Goal: Transaction & Acquisition: Purchase product/service

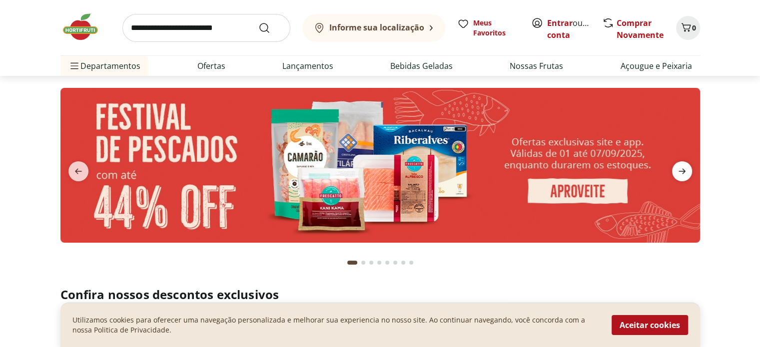
click at [686, 173] on icon "next" at bounding box center [682, 171] width 12 height 12
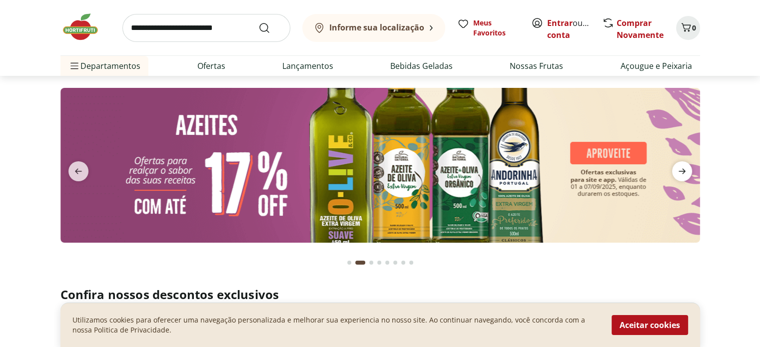
click at [686, 173] on icon "next" at bounding box center [682, 171] width 12 height 12
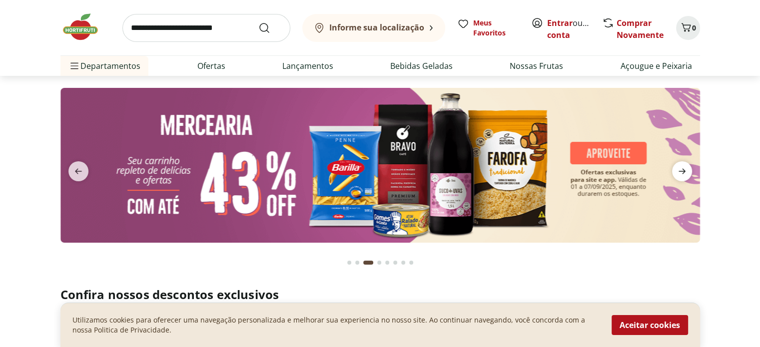
click at [686, 173] on icon "next" at bounding box center [682, 171] width 12 height 12
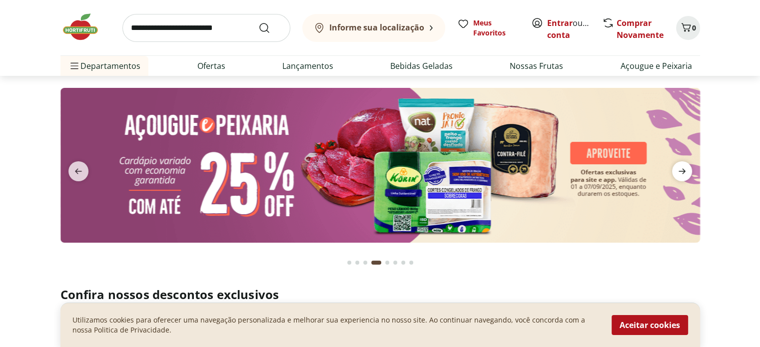
click at [686, 173] on icon "next" at bounding box center [682, 171] width 12 height 12
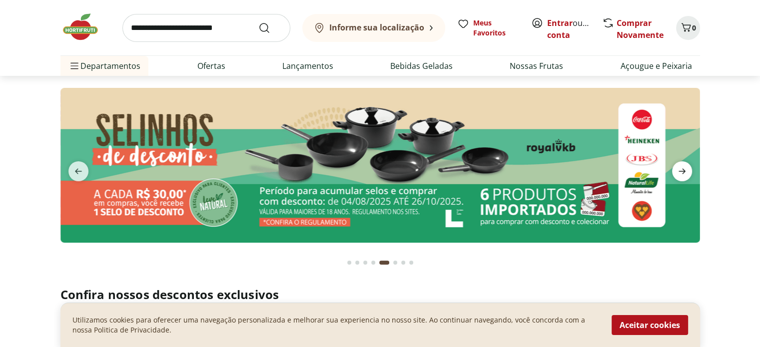
click at [686, 173] on icon "next" at bounding box center [682, 171] width 12 height 12
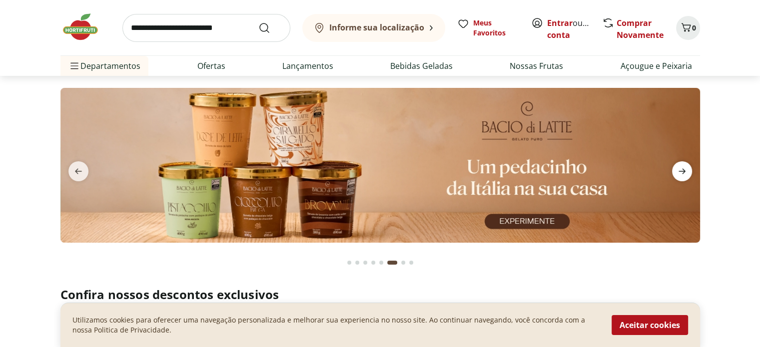
click at [686, 173] on icon "next" at bounding box center [682, 171] width 12 height 12
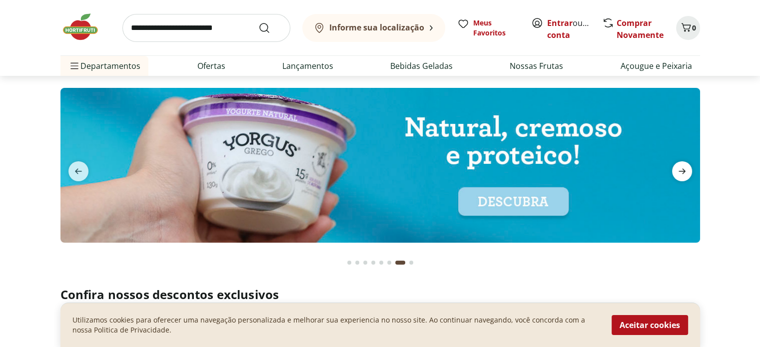
click at [686, 173] on icon "next" at bounding box center [682, 171] width 12 height 12
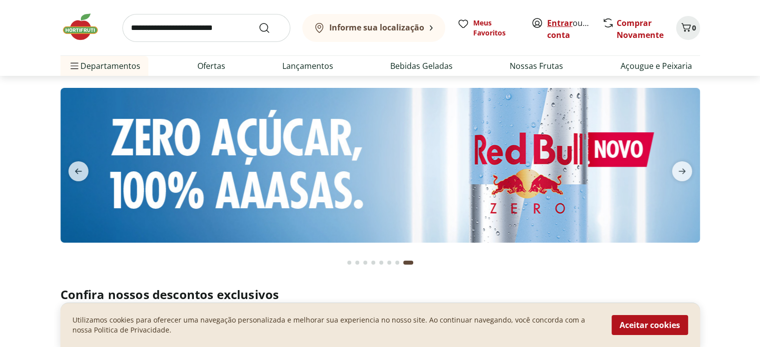
click at [564, 26] on link "Entrar" at bounding box center [559, 22] width 25 height 11
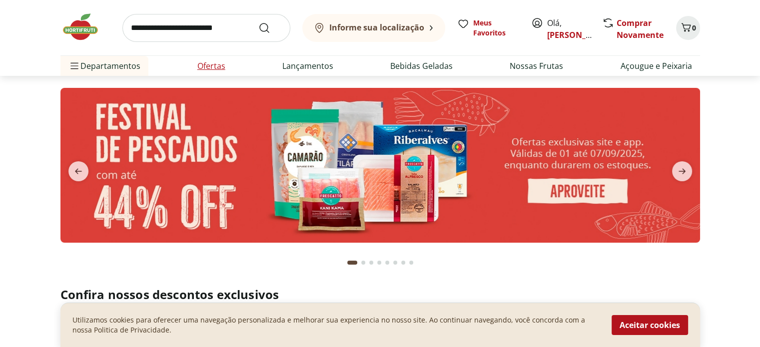
click at [195, 68] on li "Ofertas" at bounding box center [211, 66] width 44 height 20
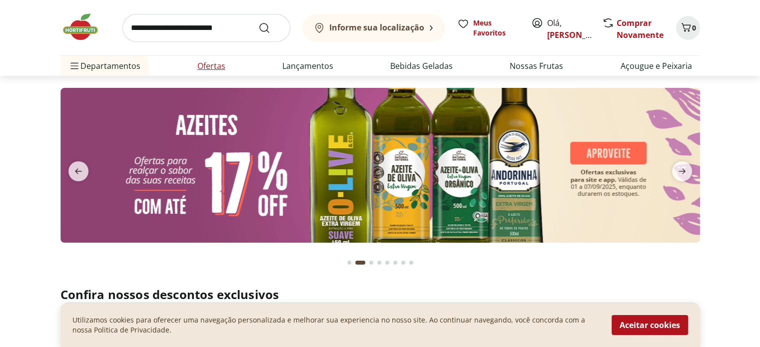
click at [206, 67] on link "Ofertas" at bounding box center [211, 66] width 28 height 12
select select "**********"
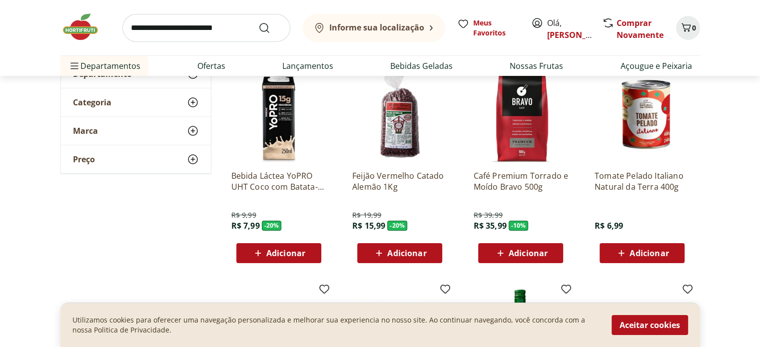
scroll to position [90, 0]
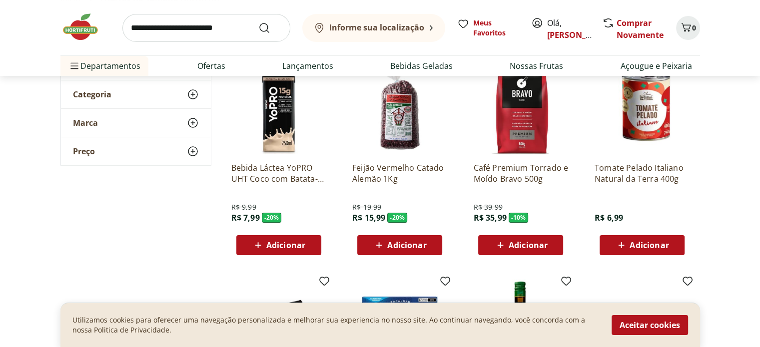
click at [660, 238] on div "Adicionar" at bounding box center [642, 245] width 69 height 18
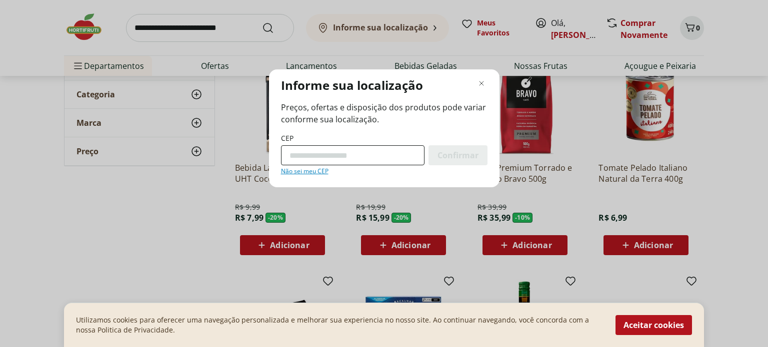
click at [320, 155] on input "CEP" at bounding box center [352, 155] width 143 height 20
type input "*********"
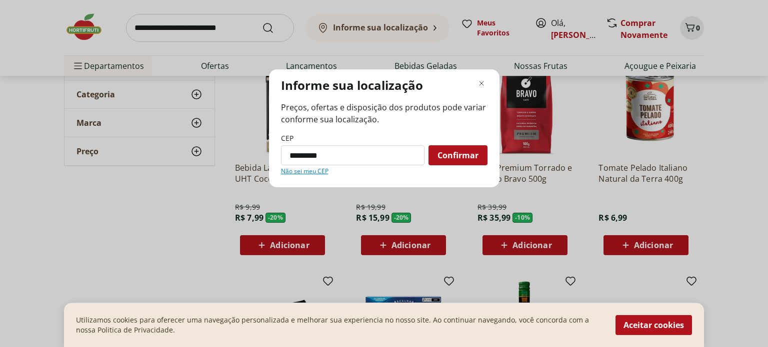
click at [452, 159] on span "Confirmar" at bounding box center [457, 155] width 41 height 8
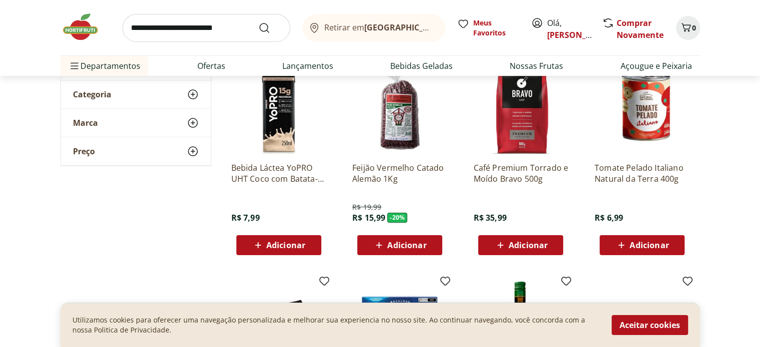
click at [658, 241] on span "Adicionar" at bounding box center [649, 245] width 39 height 8
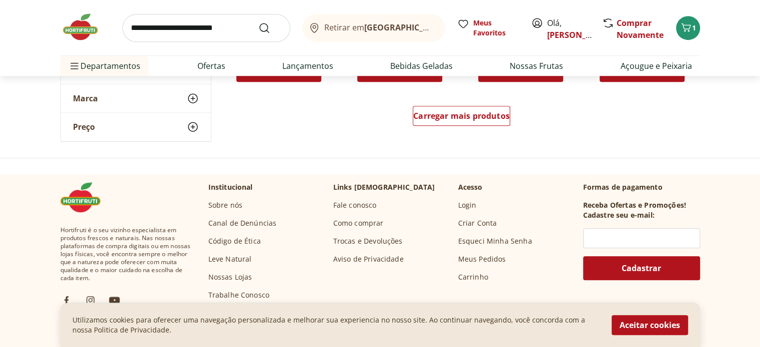
scroll to position [690, 0]
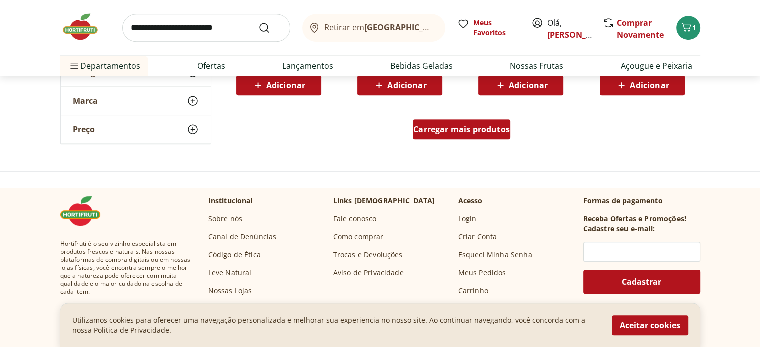
click at [481, 135] on div "Carregar mais produtos" at bounding box center [461, 129] width 97 height 20
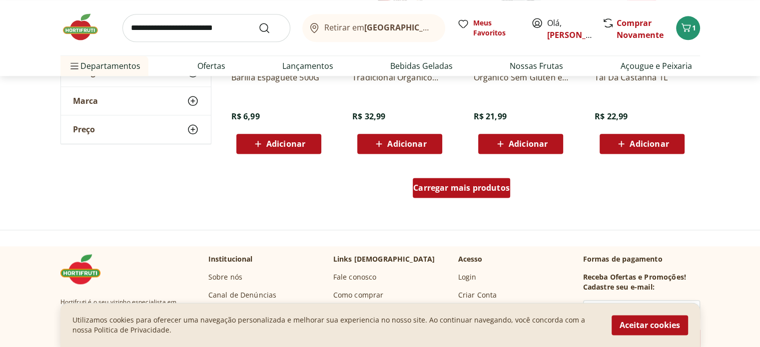
scroll to position [1330, 0]
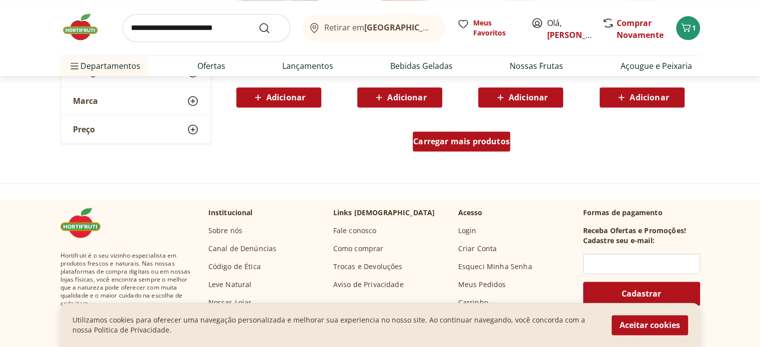
click at [481, 137] on span "Carregar mais produtos" at bounding box center [461, 141] width 96 height 8
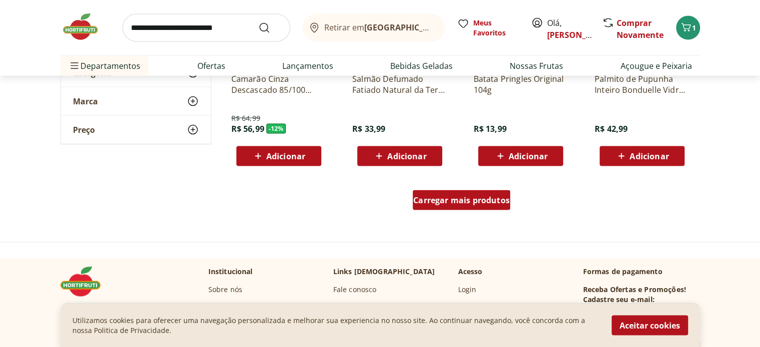
scroll to position [2010, 0]
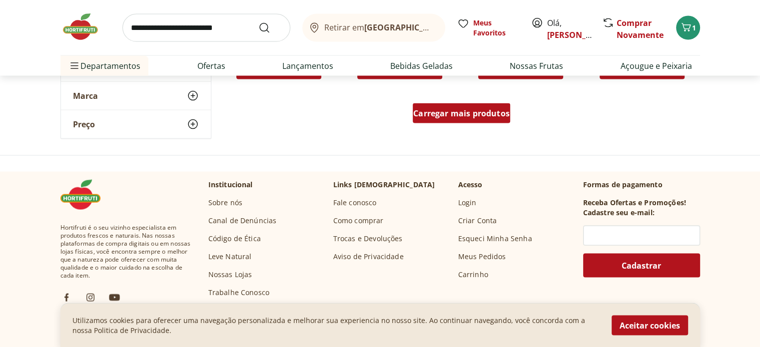
click at [474, 117] on span "Carregar mais produtos" at bounding box center [461, 113] width 96 height 8
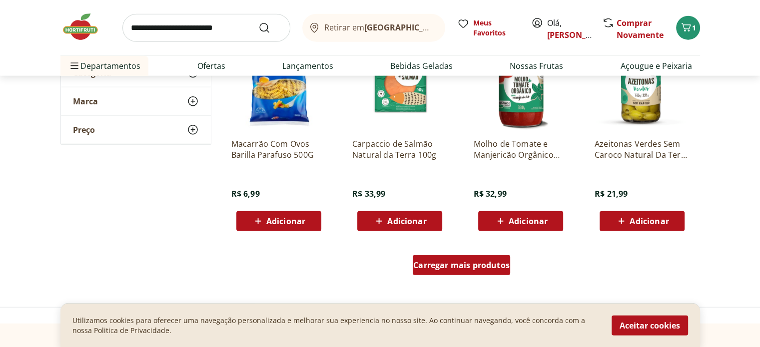
scroll to position [2529, 0]
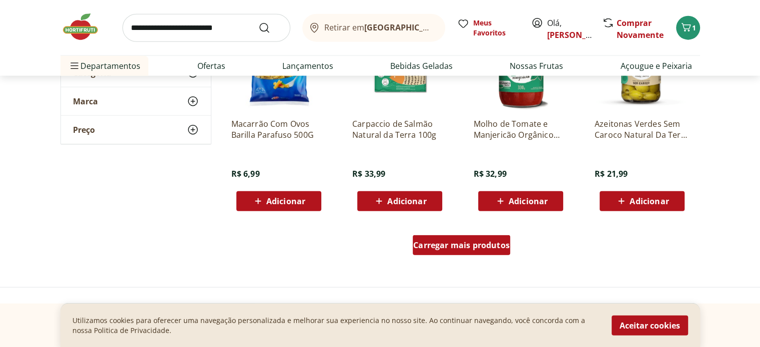
click at [453, 246] on span "Carregar mais produtos" at bounding box center [461, 245] width 96 height 8
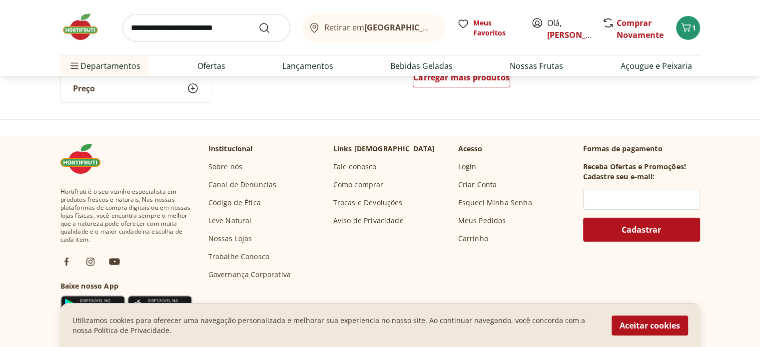
scroll to position [3329, 0]
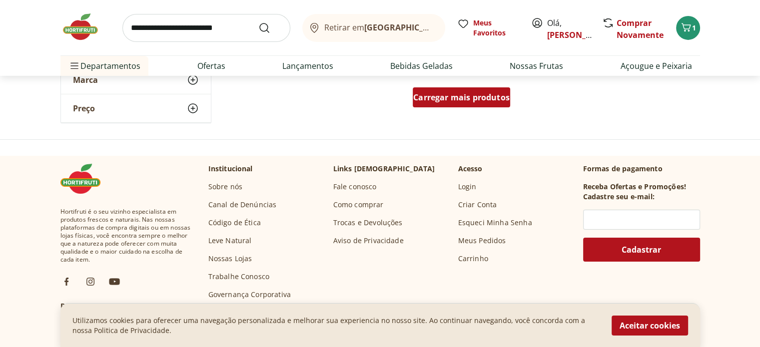
click at [483, 97] on span "Carregar mais produtos" at bounding box center [461, 97] width 96 height 8
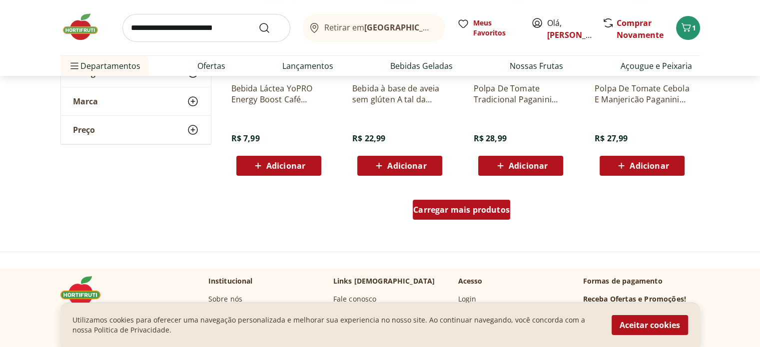
scroll to position [3869, 0]
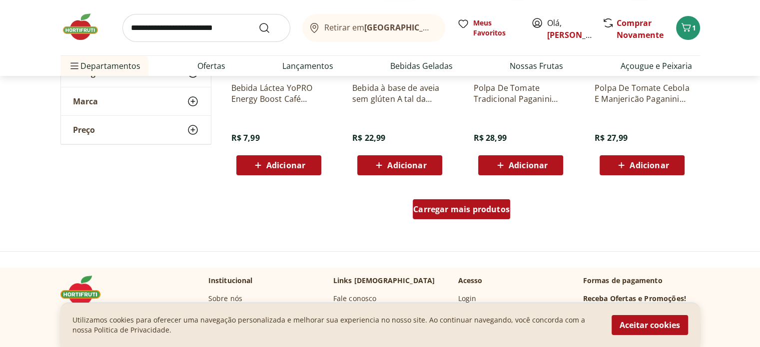
click at [467, 210] on span "Carregar mais produtos" at bounding box center [461, 209] width 96 height 8
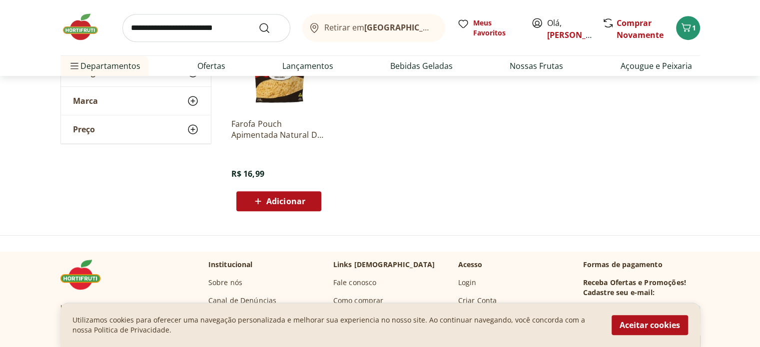
scroll to position [4269, 0]
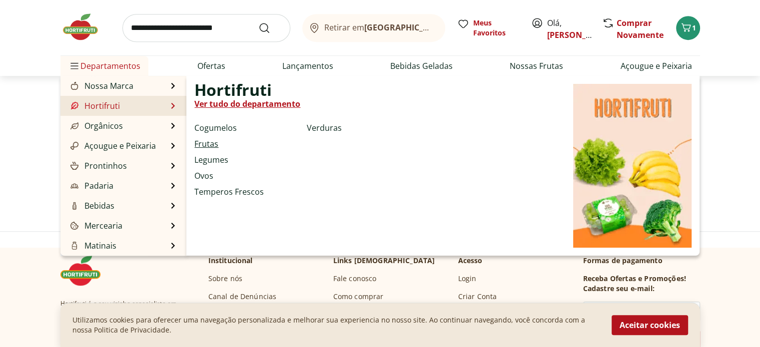
click at [212, 143] on link "Frutas" at bounding box center [206, 144] width 24 height 12
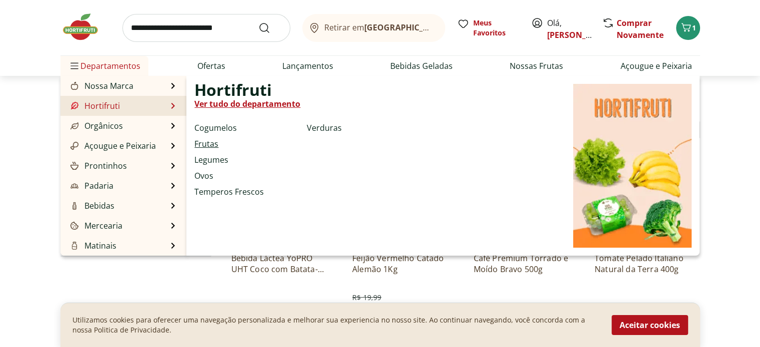
select select "**********"
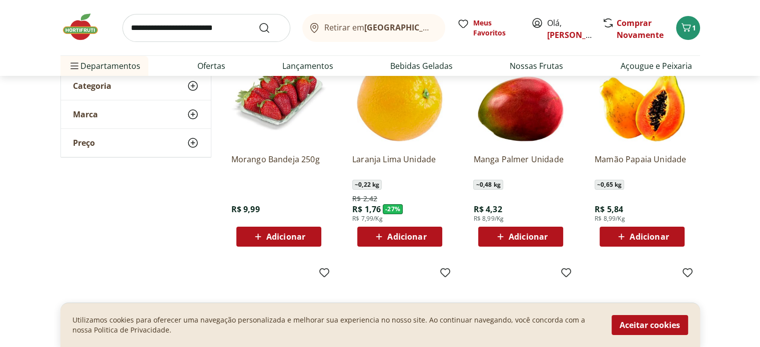
scroll to position [100, 0]
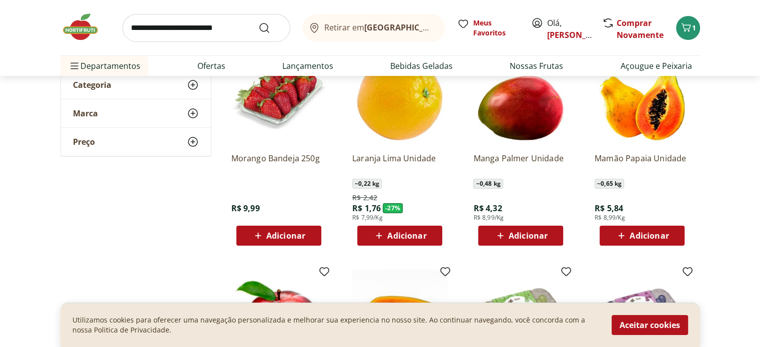
click at [539, 232] on span "Adicionar" at bounding box center [528, 236] width 39 height 8
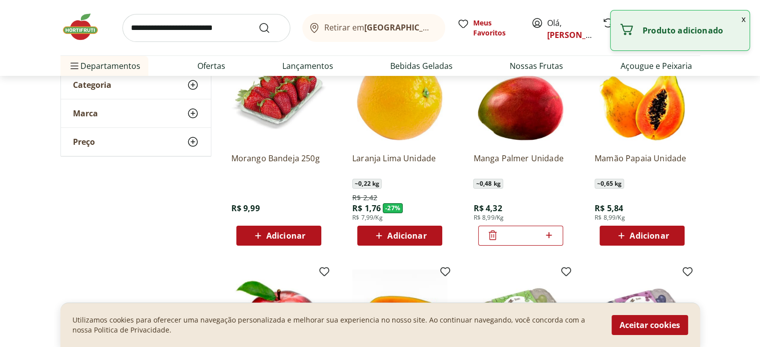
click at [552, 233] on icon at bounding box center [549, 235] width 12 height 12
type input "*"
click at [311, 235] on div "Adicionar" at bounding box center [278, 236] width 69 height 18
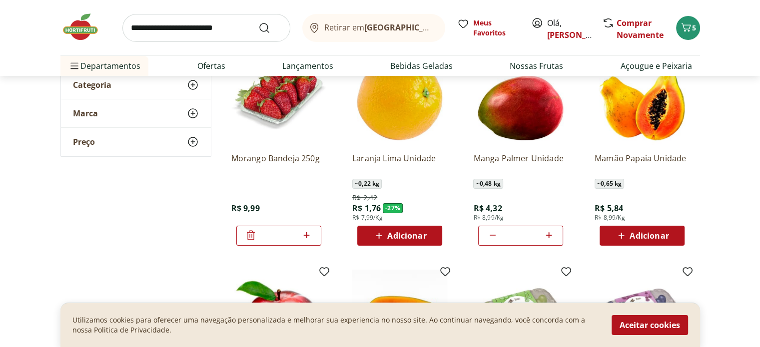
click at [670, 235] on div "Adicionar" at bounding box center [642, 236] width 69 height 18
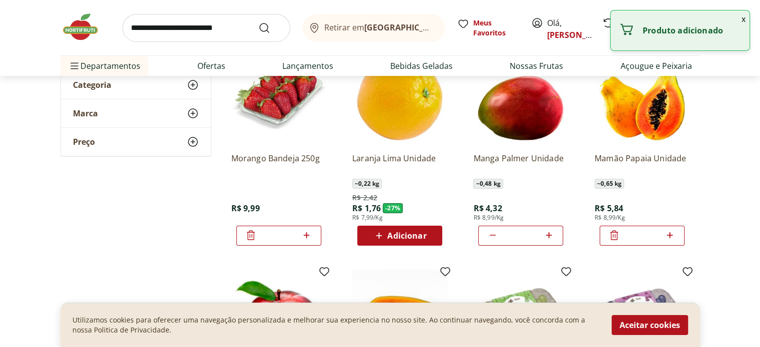
click at [670, 235] on icon at bounding box center [670, 235] width 6 height 6
type input "*"
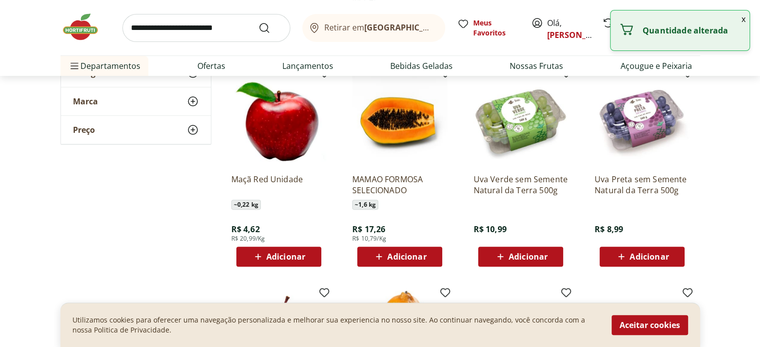
scroll to position [300, 0]
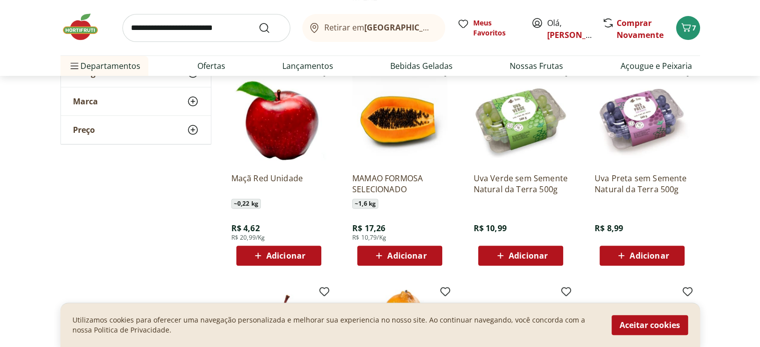
click at [546, 252] on span "Adicionar" at bounding box center [528, 256] width 39 height 8
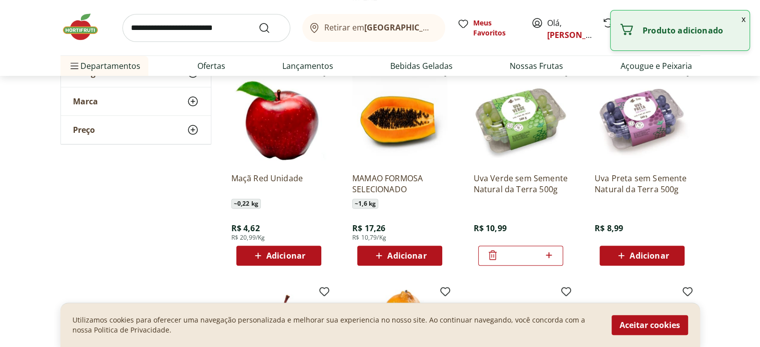
click at [546, 251] on icon at bounding box center [549, 255] width 12 height 12
type input "*"
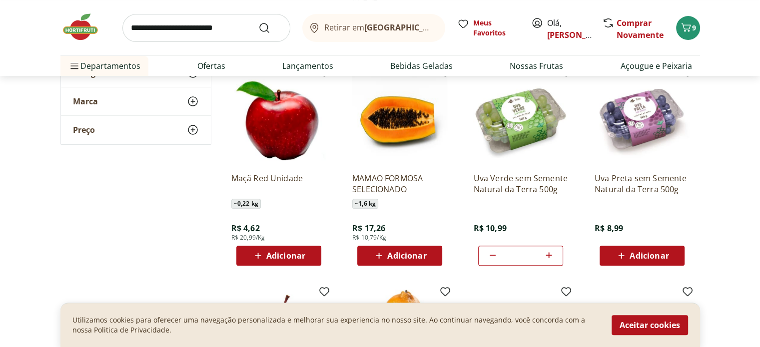
click at [730, 225] on section "**********" at bounding box center [380, 183] width 760 height 726
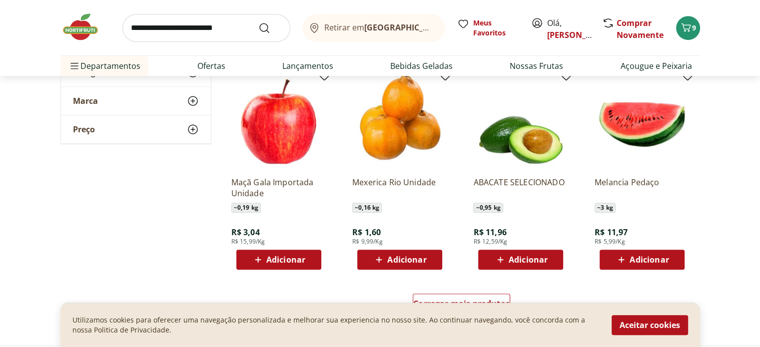
scroll to position [540, 0]
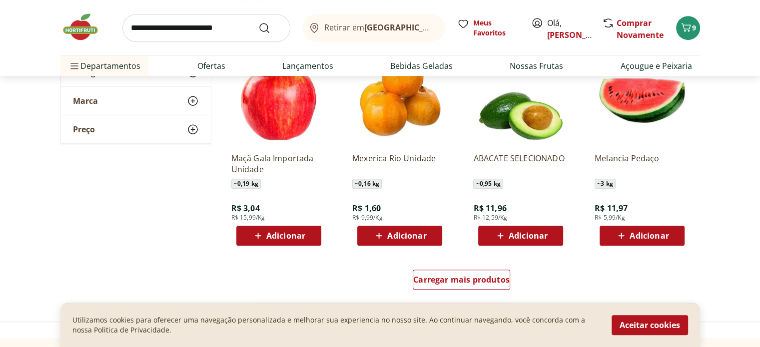
click at [425, 238] on span "Adicionar" at bounding box center [406, 236] width 39 height 8
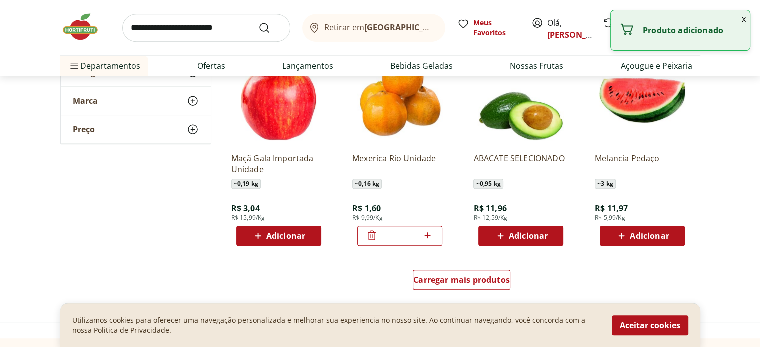
click at [425, 238] on icon at bounding box center [427, 235] width 12 height 12
type input "*"
click at [450, 279] on span "Carregar mais produtos" at bounding box center [461, 280] width 96 height 8
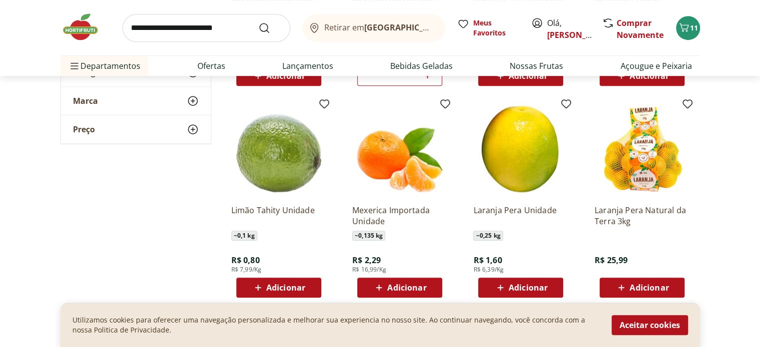
scroll to position [720, 0]
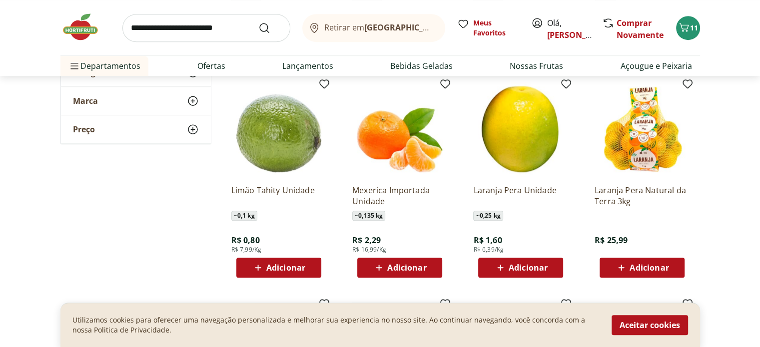
click at [307, 268] on div "Adicionar" at bounding box center [278, 268] width 69 height 18
click at [307, 268] on icon at bounding box center [307, 267] width 6 height 6
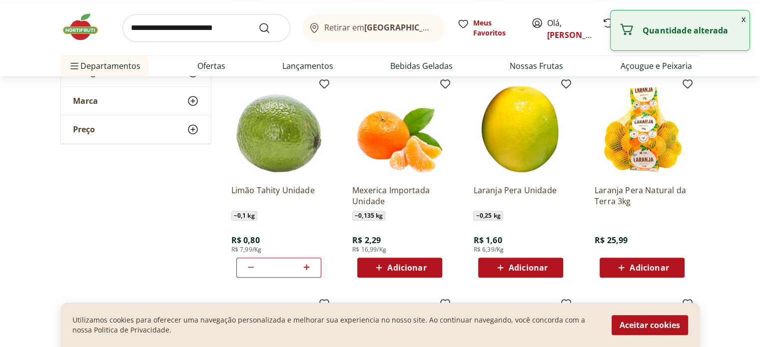
click at [307, 268] on icon at bounding box center [307, 267] width 6 height 6
type input "*"
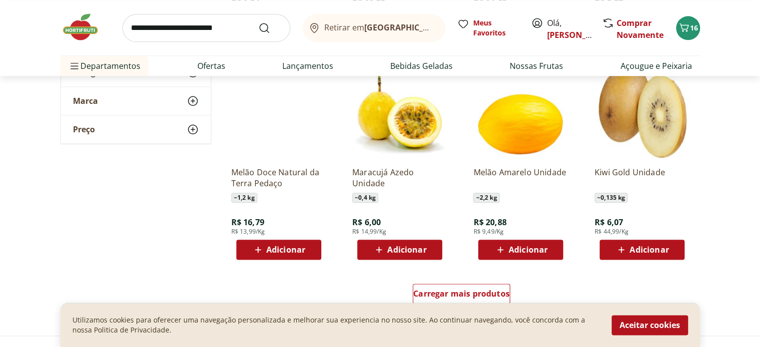
scroll to position [1180, 0]
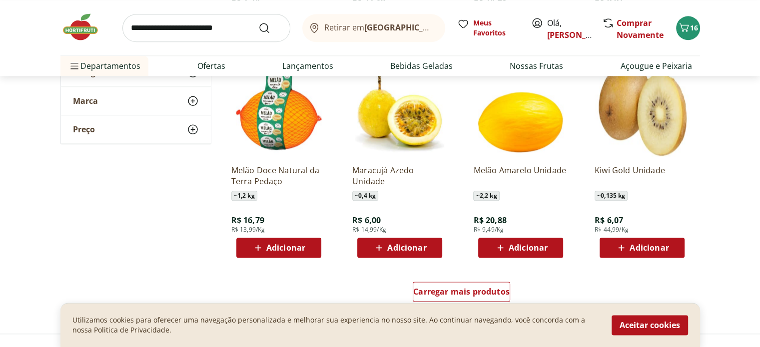
click at [303, 248] on span "Adicionar" at bounding box center [285, 248] width 39 height 8
click at [424, 252] on span "Adicionar" at bounding box center [406, 248] width 39 height 8
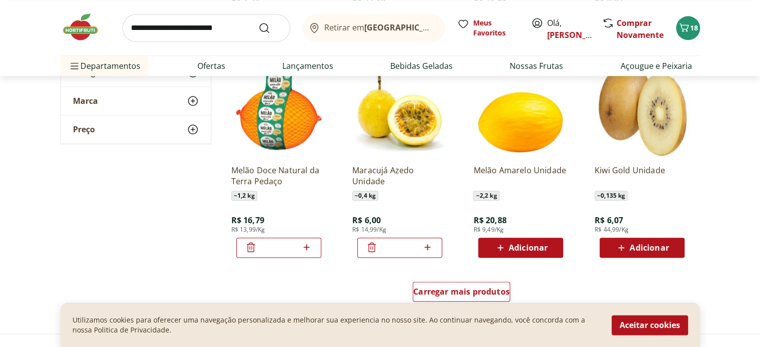
click at [425, 248] on icon at bounding box center [427, 247] width 12 height 12
type input "*"
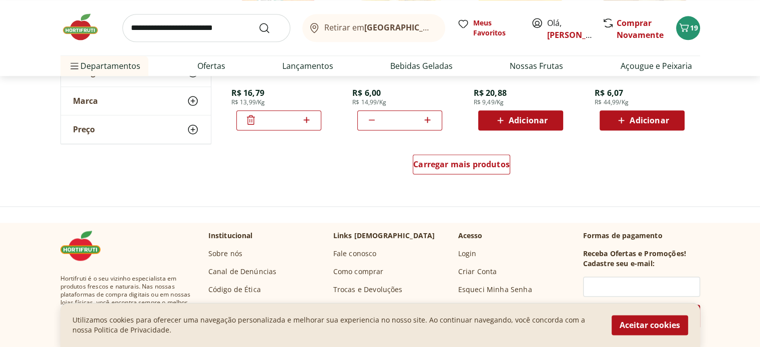
scroll to position [1312, 0]
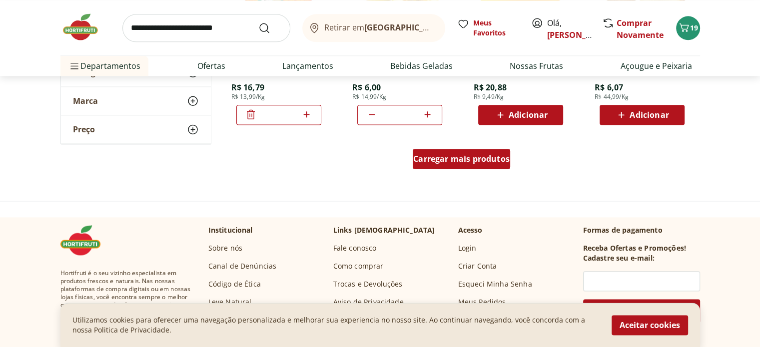
click at [461, 162] on span "Carregar mais produtos" at bounding box center [461, 159] width 96 height 8
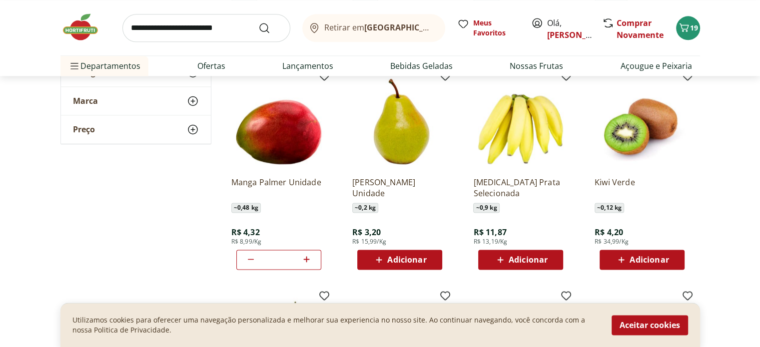
scroll to position [1383, 0]
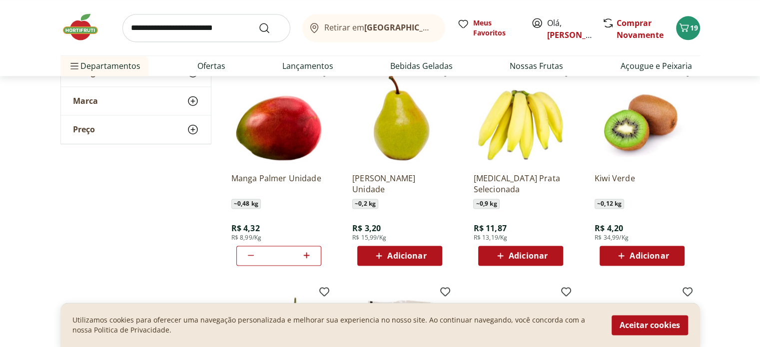
click at [546, 257] on span "Adicionar" at bounding box center [528, 256] width 39 height 8
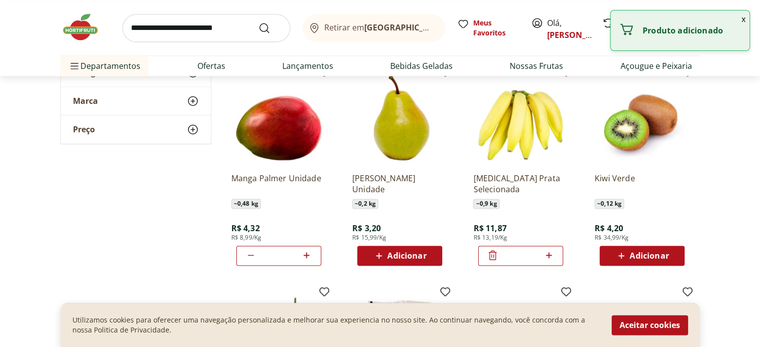
click at [546, 257] on icon at bounding box center [549, 255] width 12 height 12
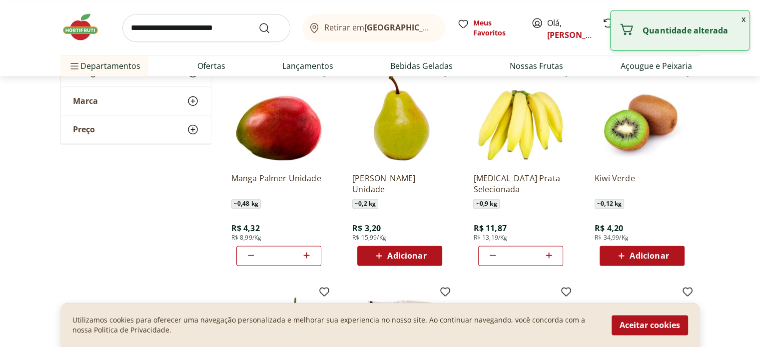
type input "*"
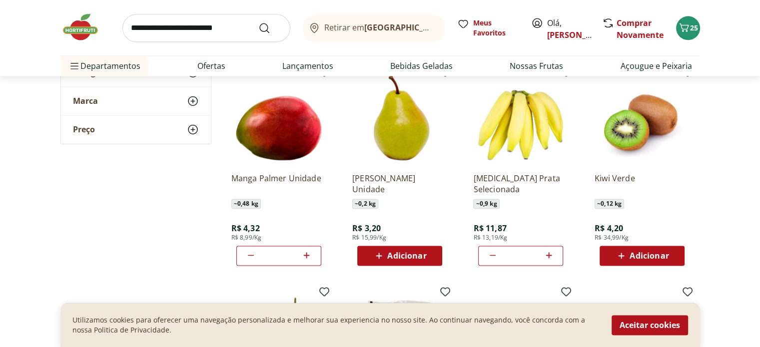
click at [424, 259] on span "Adicionar" at bounding box center [406, 256] width 39 height 8
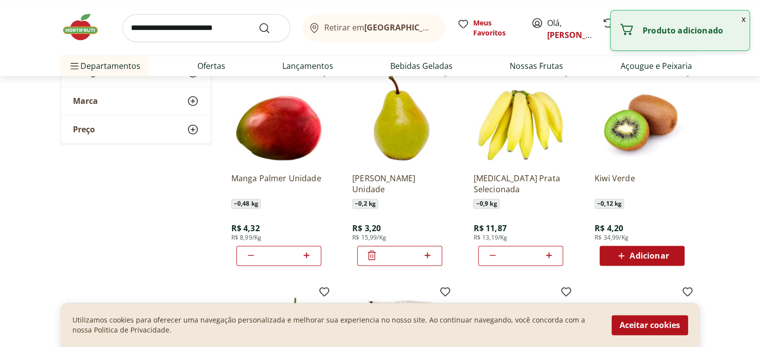
click at [428, 256] on icon at bounding box center [428, 255] width 6 height 6
type input "*"
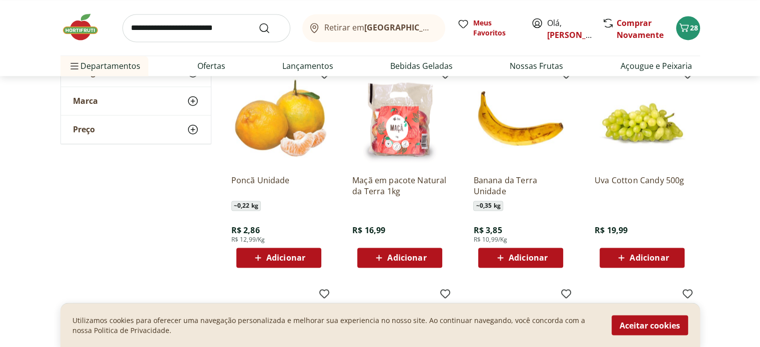
scroll to position [1605, 0]
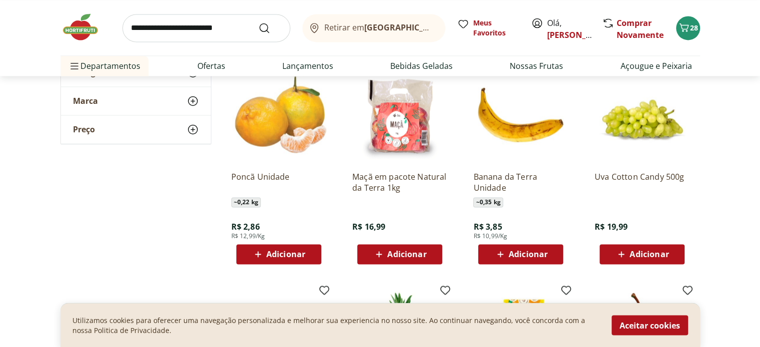
click at [308, 254] on div "Adicionar" at bounding box center [278, 254] width 69 height 18
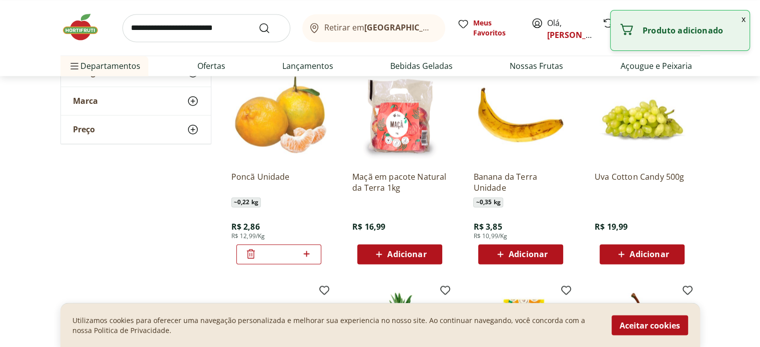
click at [308, 254] on icon at bounding box center [306, 254] width 12 height 12
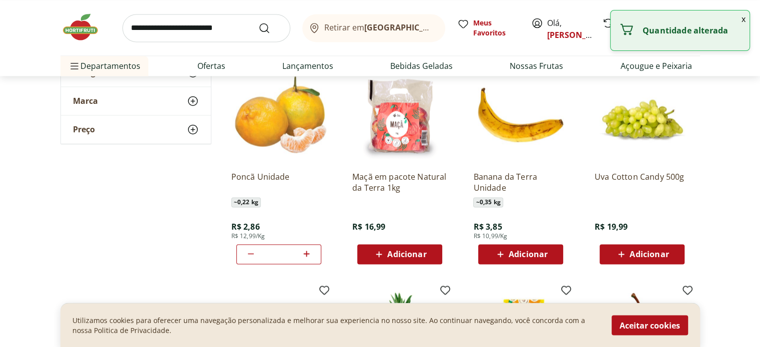
type input "*"
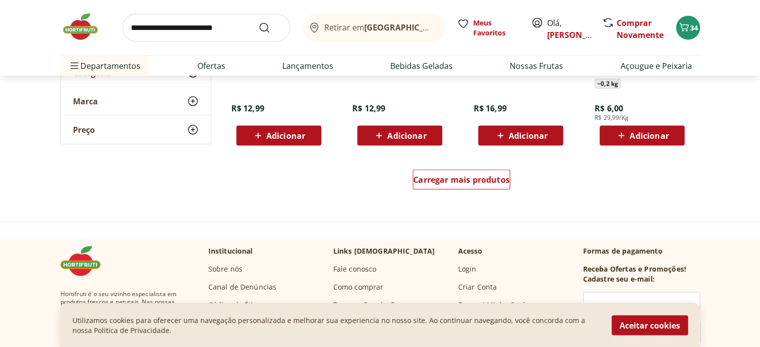
scroll to position [1907, 0]
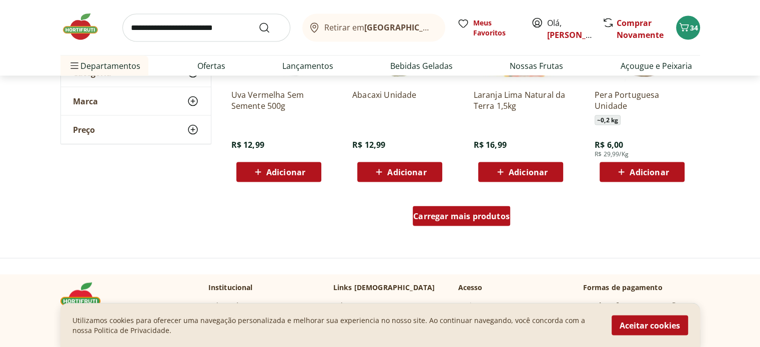
click at [457, 223] on div "Carregar mais produtos" at bounding box center [461, 216] width 97 height 20
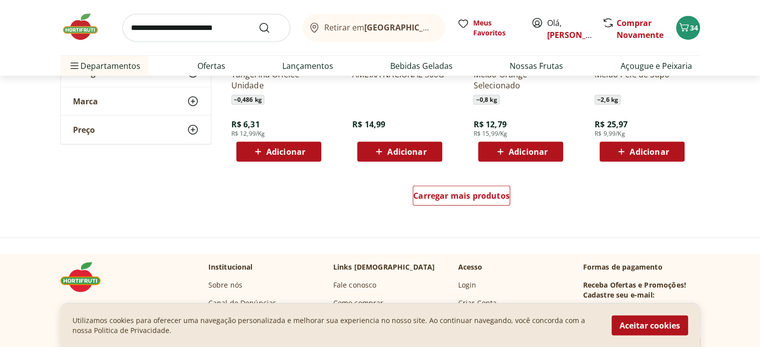
scroll to position [2593, 0]
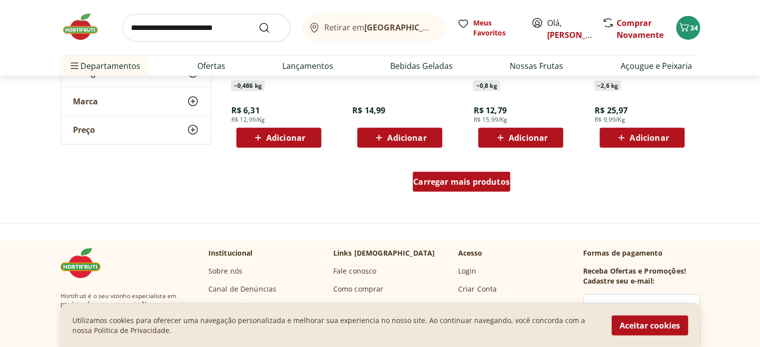
click at [490, 183] on span "Carregar mais produtos" at bounding box center [461, 182] width 96 height 8
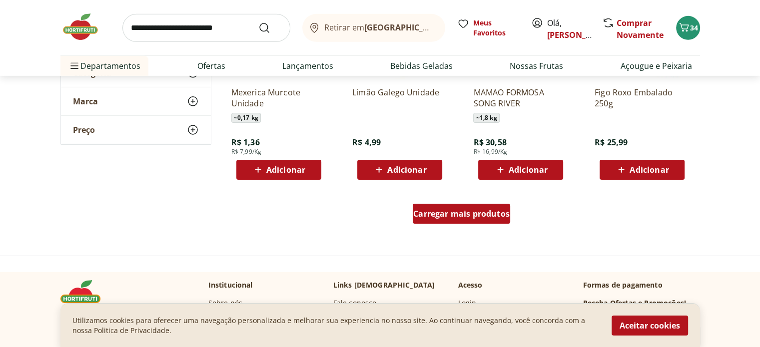
scroll to position [3233, 0]
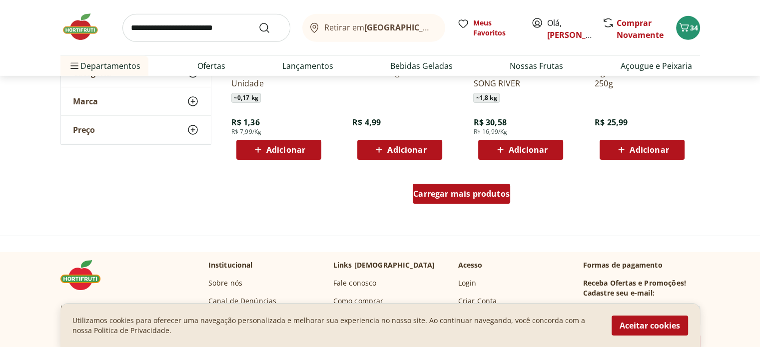
click at [480, 190] on span "Carregar mais produtos" at bounding box center [461, 194] width 96 height 8
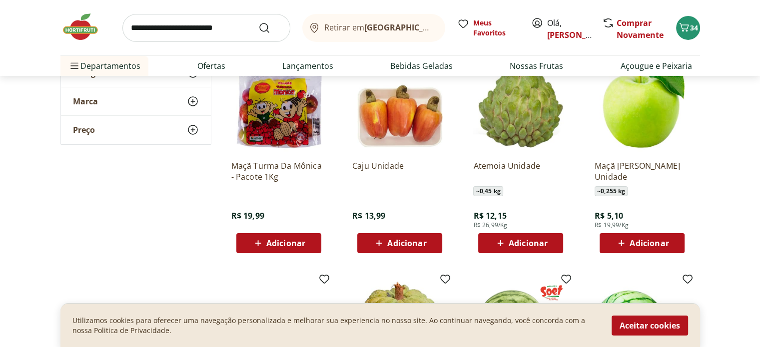
scroll to position [3353, 0]
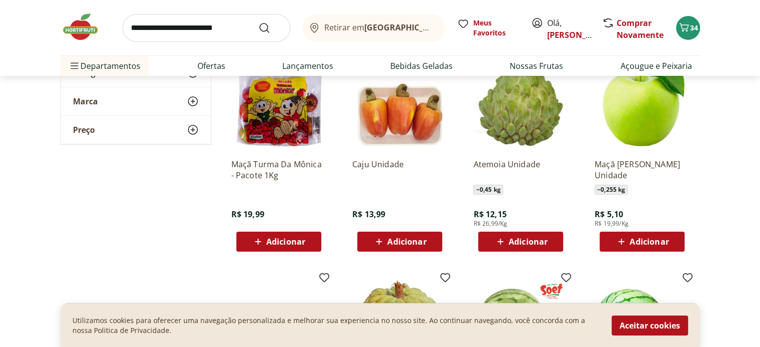
click at [663, 238] on span "Adicionar" at bounding box center [649, 242] width 39 height 8
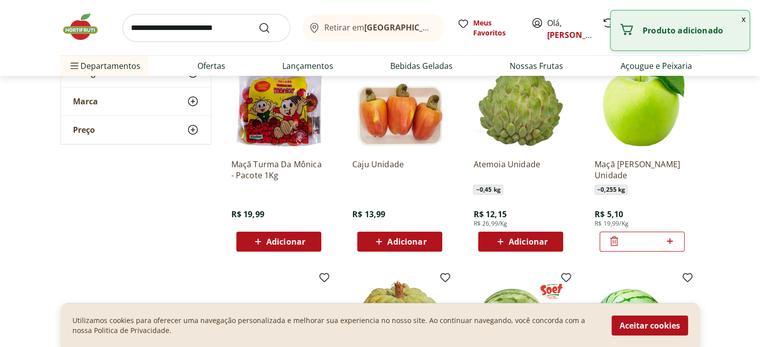
click at [663, 237] on input "*" at bounding box center [642, 241] width 44 height 11
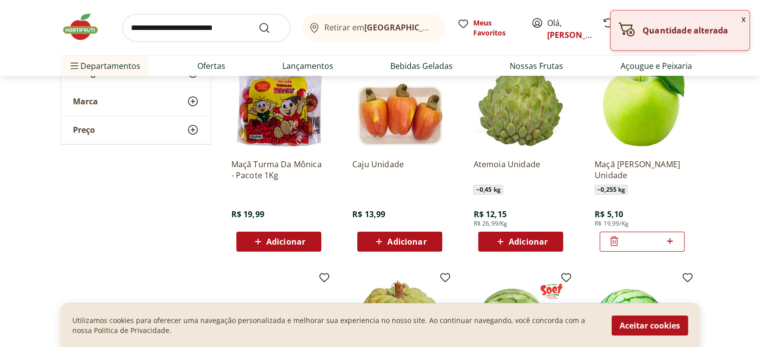
click at [672, 240] on icon at bounding box center [670, 241] width 12 height 12
type input "*"
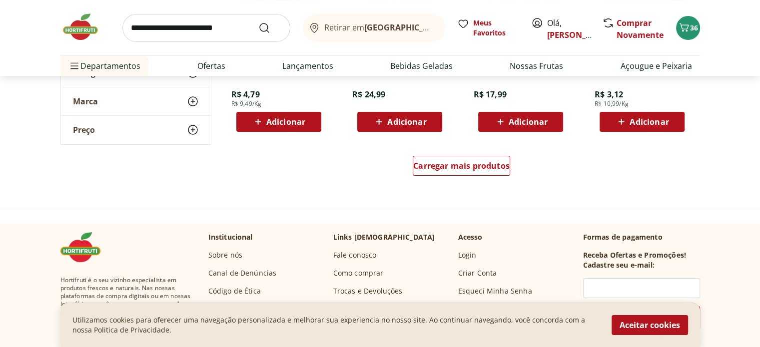
scroll to position [3932, 0]
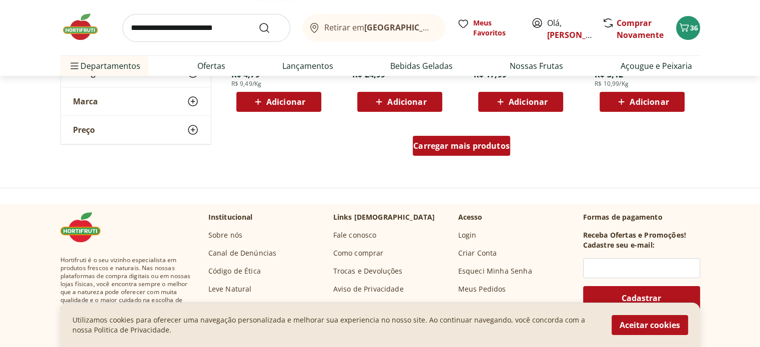
click at [478, 149] on span "Carregar mais produtos" at bounding box center [461, 146] width 96 height 8
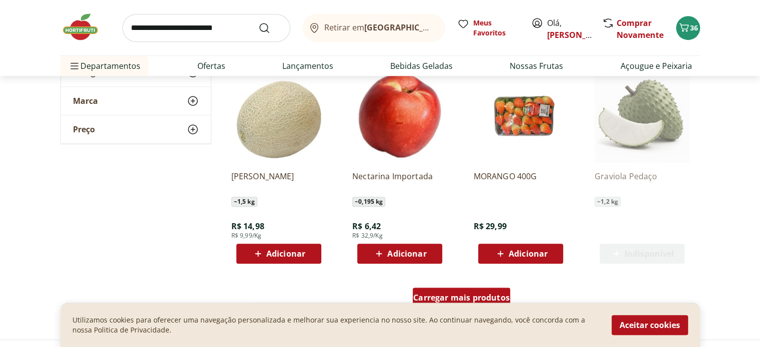
scroll to position [4452, 0]
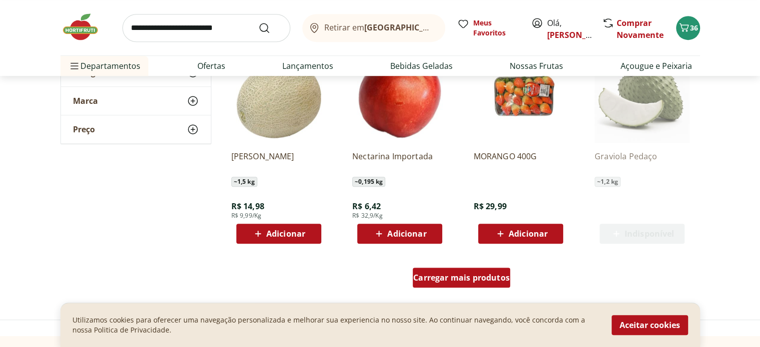
click at [476, 277] on span "Carregar mais produtos" at bounding box center [461, 278] width 96 height 8
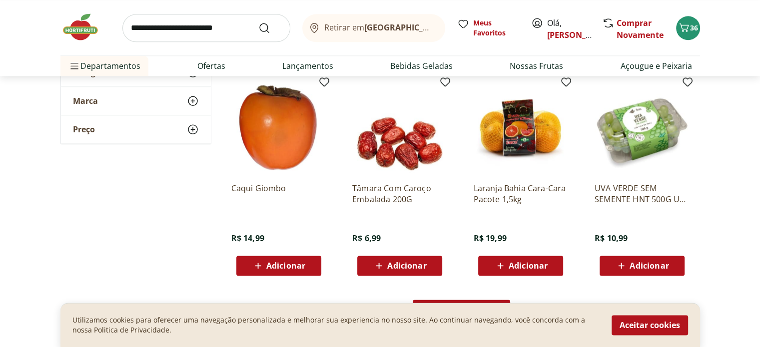
scroll to position [5092, 0]
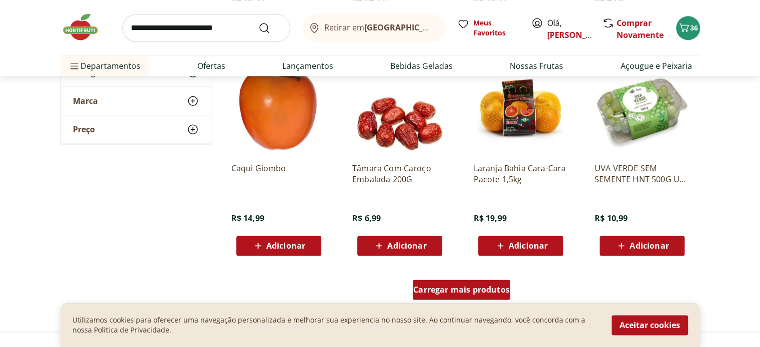
click at [454, 287] on span "Carregar mais produtos" at bounding box center [461, 290] width 96 height 8
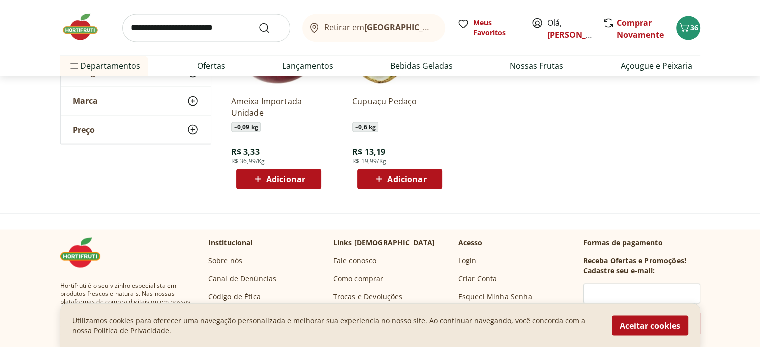
scroll to position [5592, 0]
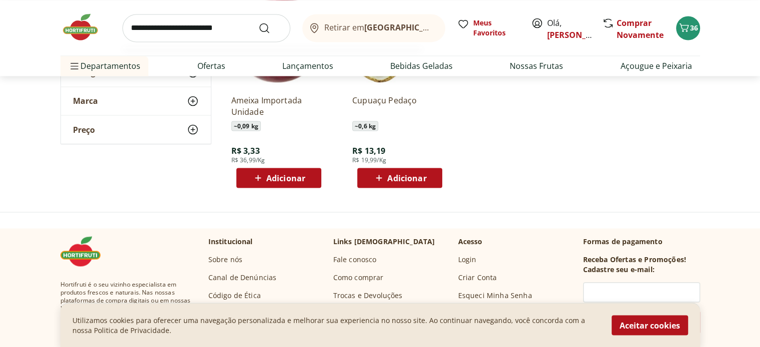
click at [194, 34] on input "search" at bounding box center [206, 28] width 168 height 28
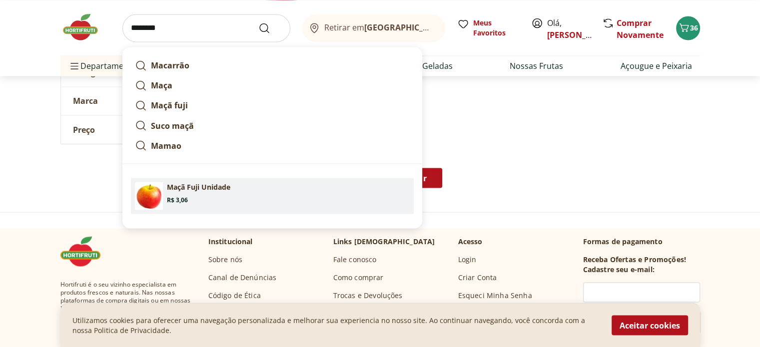
click at [188, 187] on p "Maçã Fuji Unidade" at bounding box center [198, 187] width 63 height 10
type input "**********"
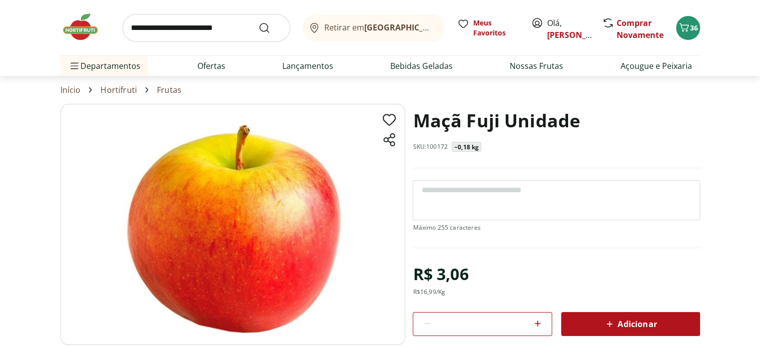
click at [538, 321] on icon at bounding box center [538, 324] width 6 height 6
type input "*"
click at [592, 319] on div "Adicionar" at bounding box center [630, 324] width 123 height 18
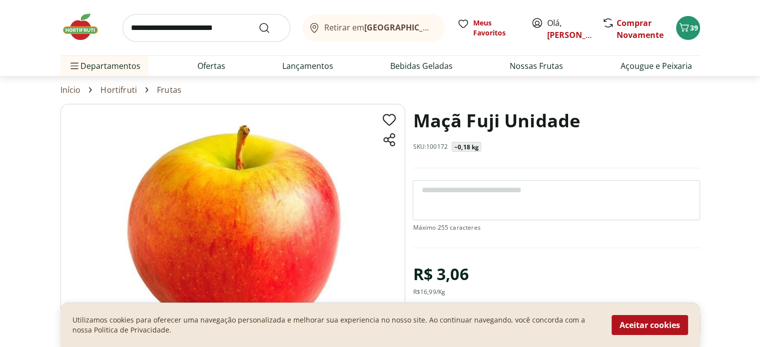
click at [741, 21] on header "Retirar em Rio de Janeiro/RJ Olá, Luis 39 Retirar em Rio de Janeiro/RJ Meus Fav…" at bounding box center [380, 38] width 760 height 76
click at [688, 31] on icon "Carrinho" at bounding box center [684, 27] width 12 height 12
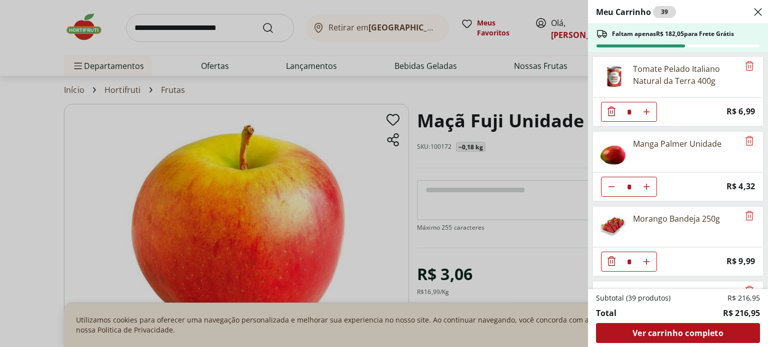
click at [644, 109] on icon "Aumentar Quantidade" at bounding box center [646, 112] width 8 height 8
type input "*"
drag, startPoint x: 761, startPoint y: 97, endPoint x: 763, endPoint y: 82, distance: 15.1
click at [760, 82] on ul "Tomate Pelado Italiano Natural da Terra 400g * Price: R$ 6,99 Manga Palmer Unid…" at bounding box center [677, 170] width 178 height 237
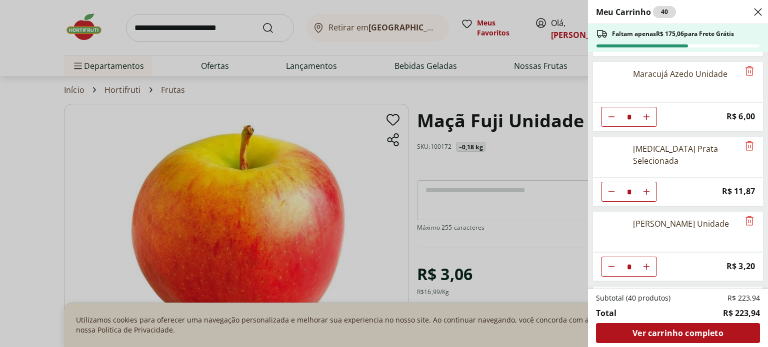
scroll to position [589, 0]
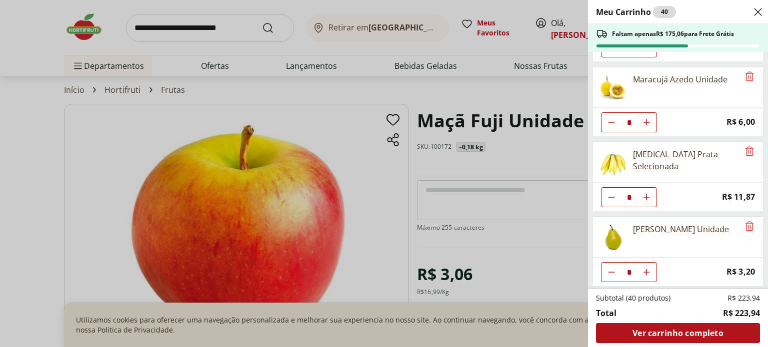
click at [646, 193] on icon "Aumentar Quantidade" at bounding box center [646, 197] width 8 height 8
type input "*"
click at [760, 9] on use "Close" at bounding box center [758, 12] width 12 height 12
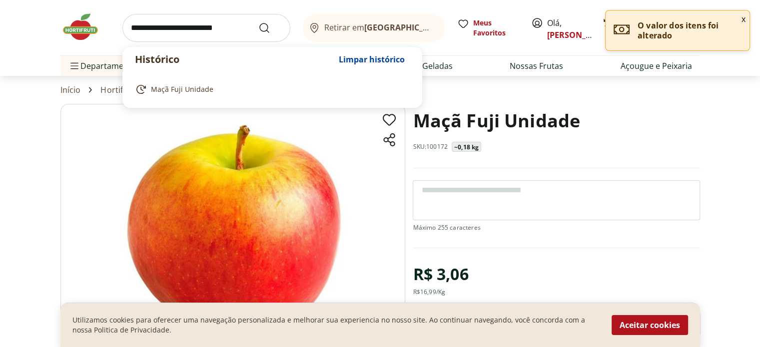
click at [176, 32] on input "search" at bounding box center [206, 28] width 168 height 28
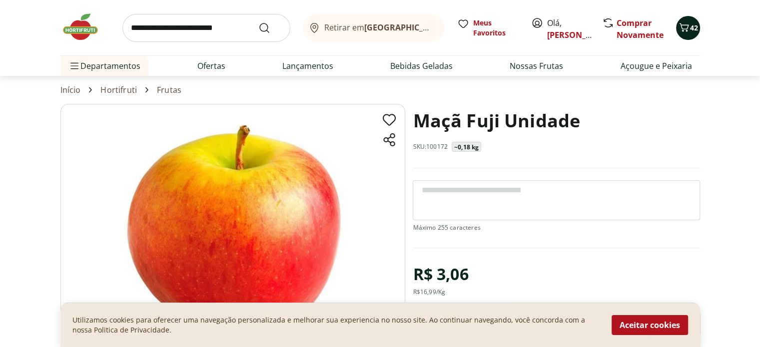
click at [692, 34] on div "42" at bounding box center [688, 28] width 8 height 16
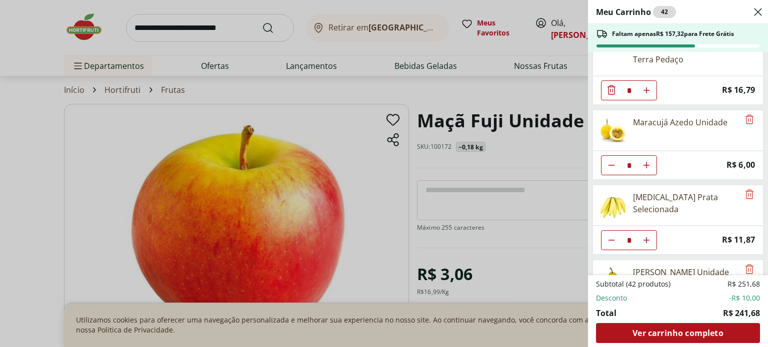
scroll to position [822, 0]
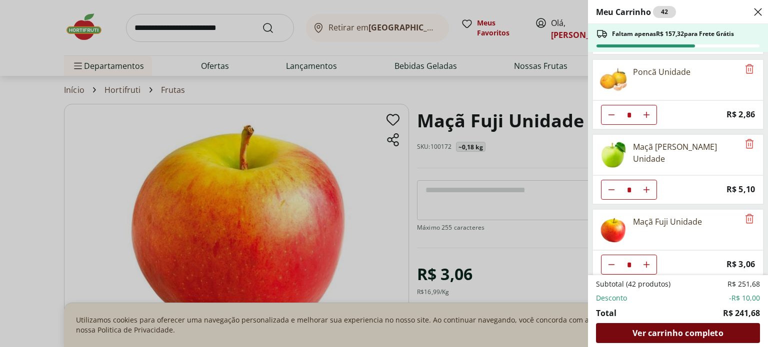
click at [646, 331] on span "Ver carrinho completo" at bounding box center [677, 333] width 90 height 8
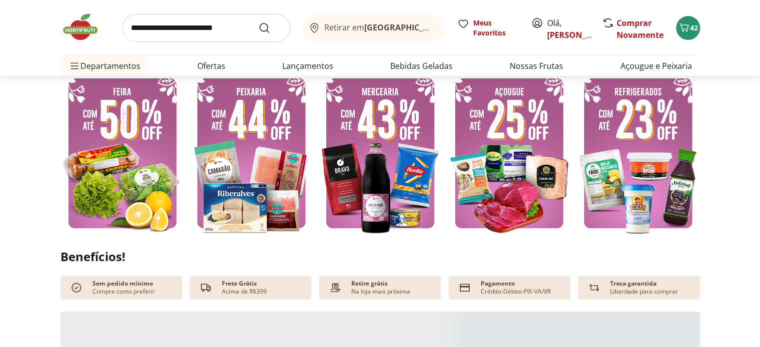
scroll to position [258, 0]
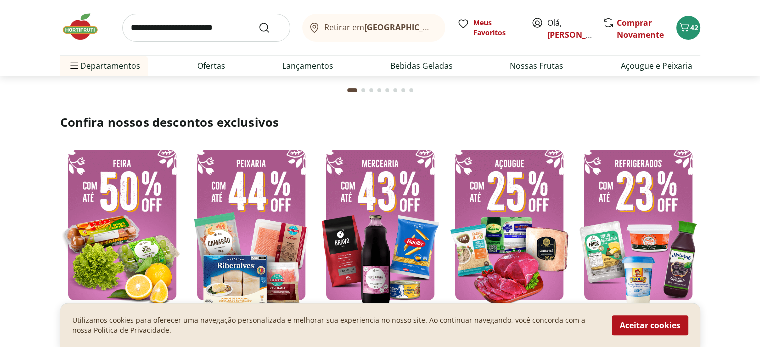
type input "*"
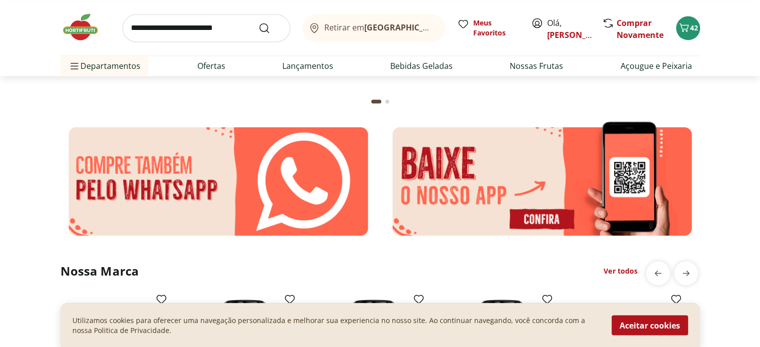
scroll to position [1606, 0]
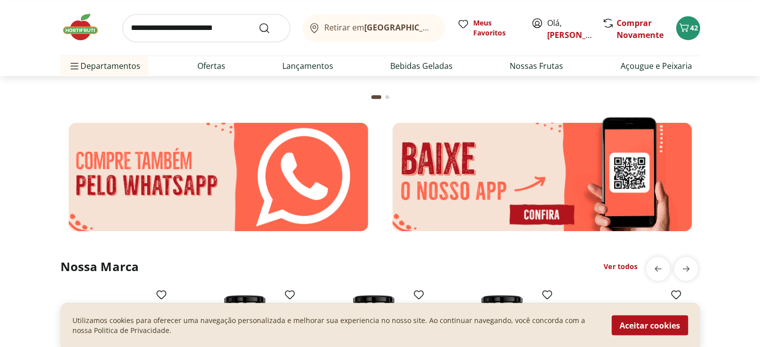
click at [286, 165] on img at bounding box center [218, 177] width 316 height 124
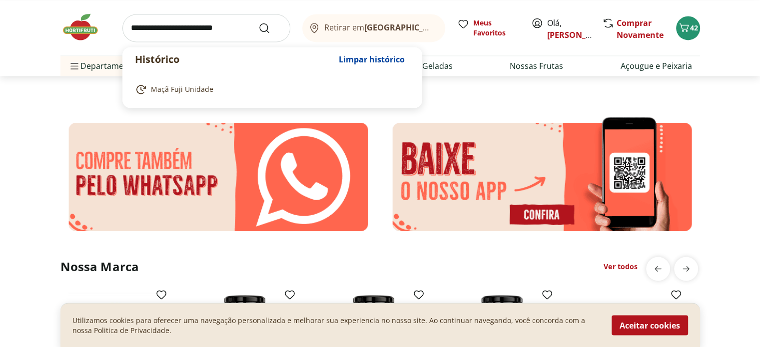
click at [166, 38] on input "search" at bounding box center [206, 28] width 168 height 28
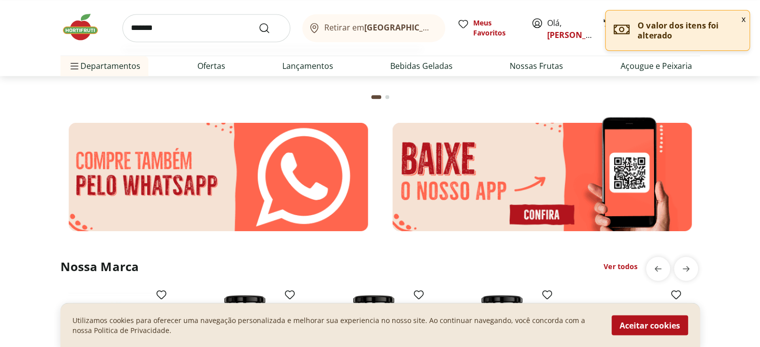
type input "*******"
click at [258, 22] on button "Submit Search" at bounding box center [270, 28] width 24 height 12
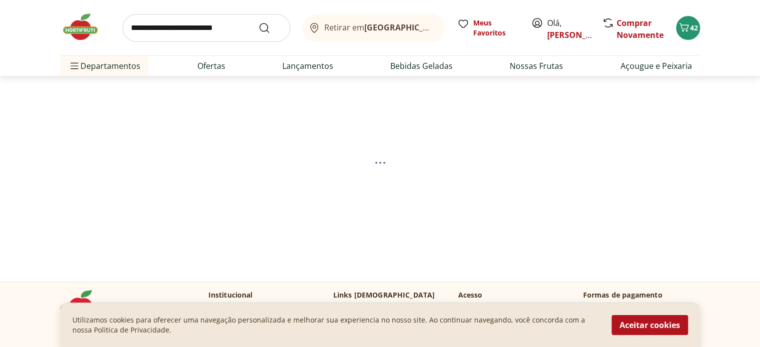
select select "**********"
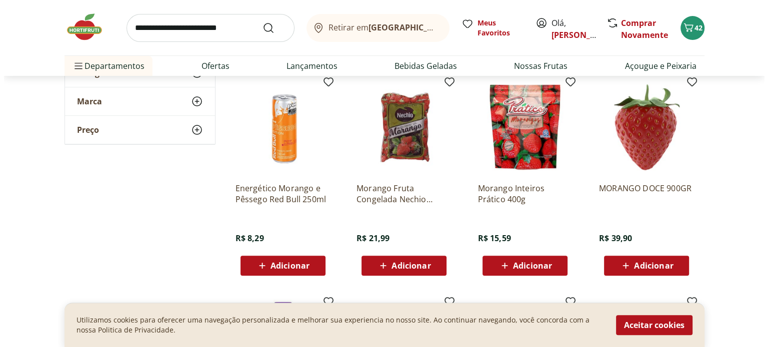
scroll to position [329, 0]
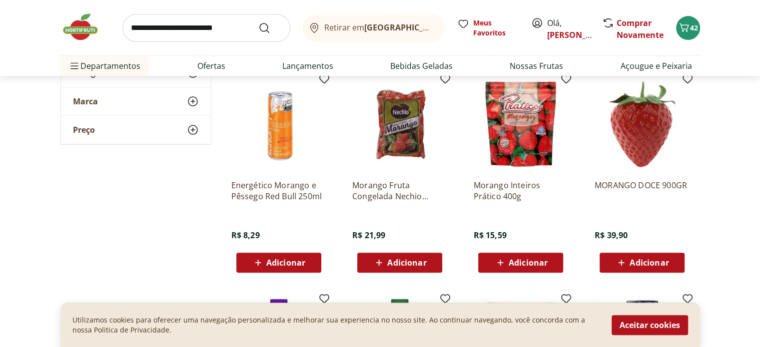
click at [539, 261] on span "Adicionar" at bounding box center [528, 263] width 39 height 8
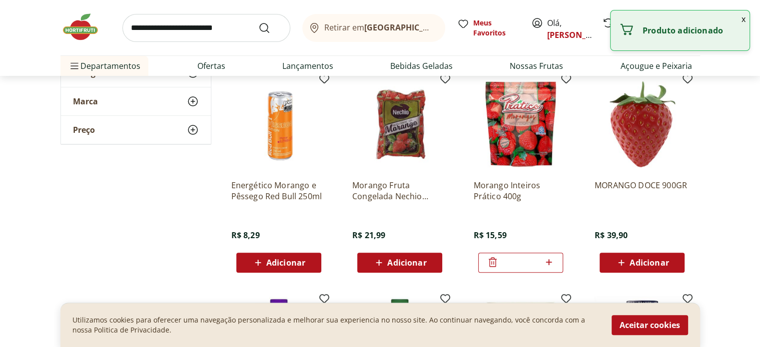
click at [549, 261] on icon at bounding box center [549, 262] width 6 height 6
type input "*"
click at [703, 111] on section "**********" at bounding box center [380, 172] width 760 height 762
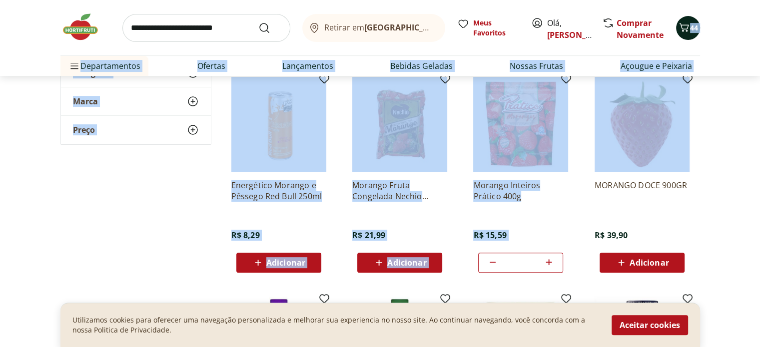
drag, startPoint x: 708, startPoint y: 116, endPoint x: 685, endPoint y: 25, distance: 93.5
click at [685, 25] on icon "Carrinho" at bounding box center [684, 27] width 12 height 12
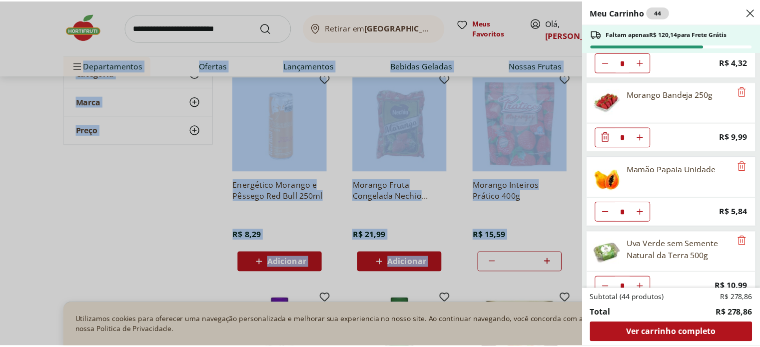
scroll to position [0, 0]
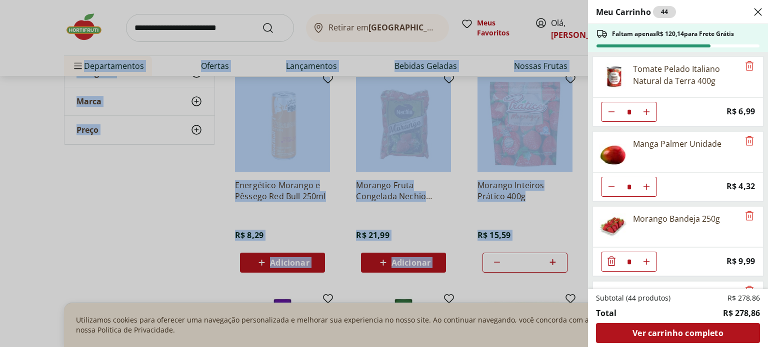
click at [755, 12] on icon "Close" at bounding box center [758, 12] width 12 height 12
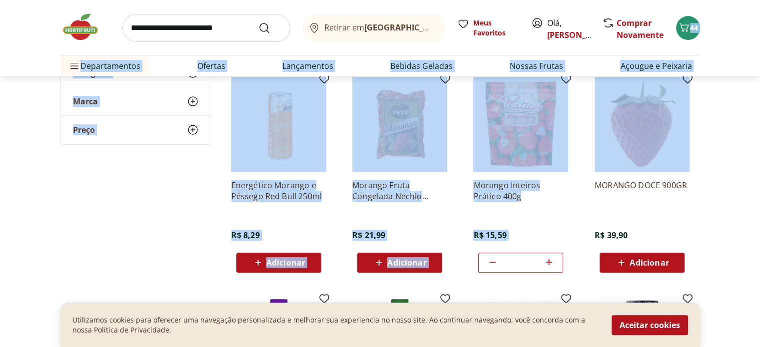
click at [124, 138] on div "Preço" at bounding box center [136, 130] width 150 height 28
click at [144, 227] on div "**********" at bounding box center [380, 190] width 640 height 726
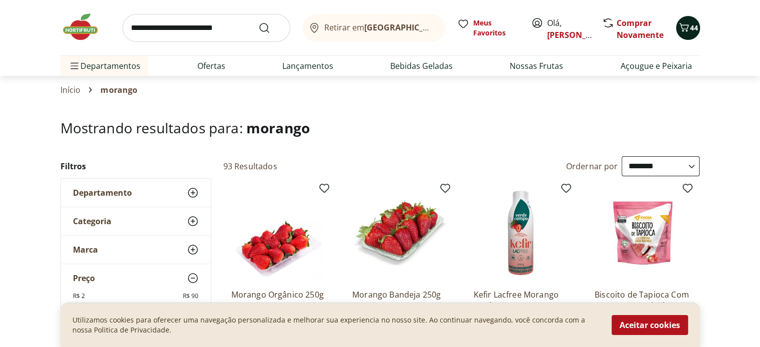
click at [682, 26] on icon "Carrinho" at bounding box center [684, 27] width 12 height 12
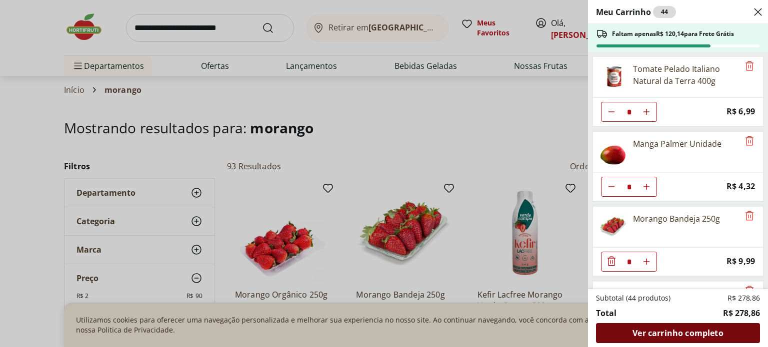
click at [677, 336] on span "Ver carrinho completo" at bounding box center [677, 333] width 90 height 8
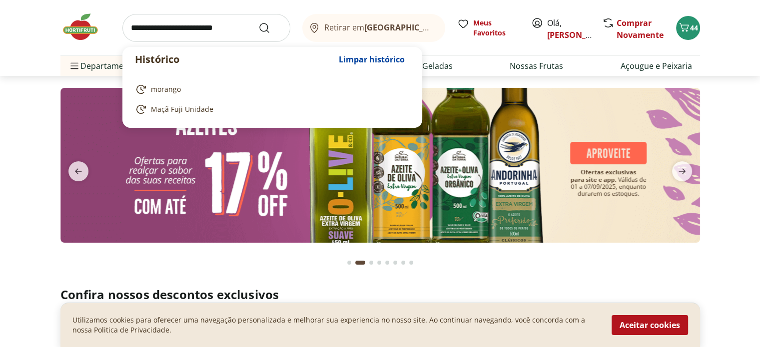
click at [175, 32] on input "search" at bounding box center [206, 28] width 168 height 28
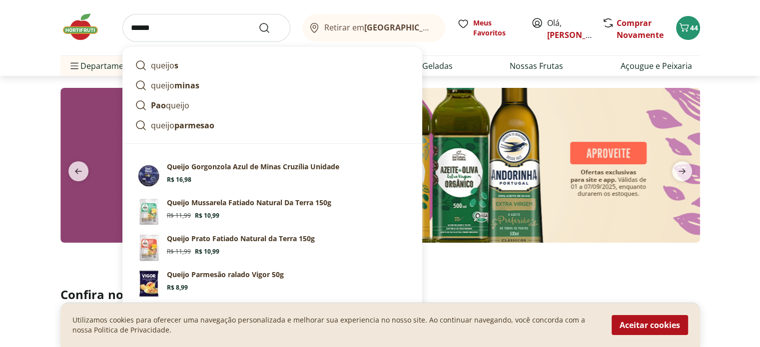
type input "******"
click at [258, 22] on button "Submit Search" at bounding box center [270, 28] width 24 height 12
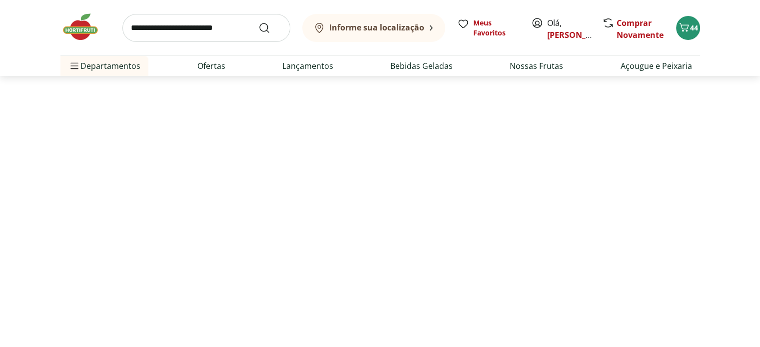
select select "**********"
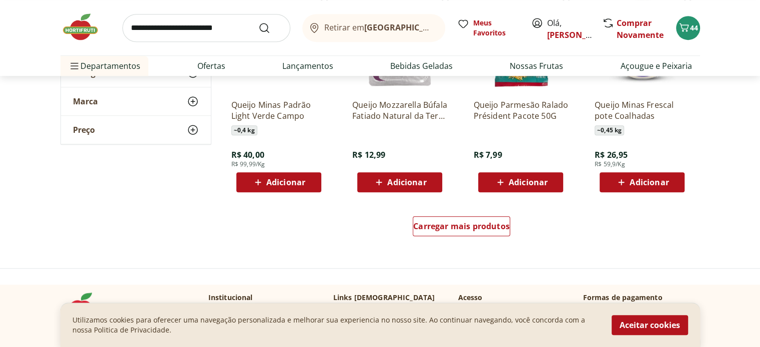
scroll to position [628, 0]
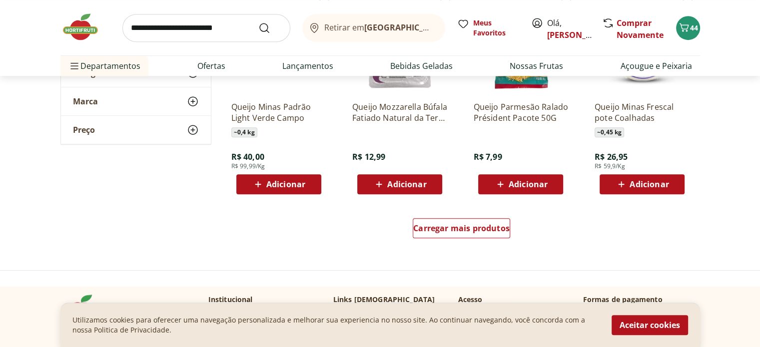
click at [209, 25] on input "search" at bounding box center [206, 28] width 168 height 28
type input "**********"
click at [258, 22] on button "Submit Search" at bounding box center [270, 28] width 24 height 12
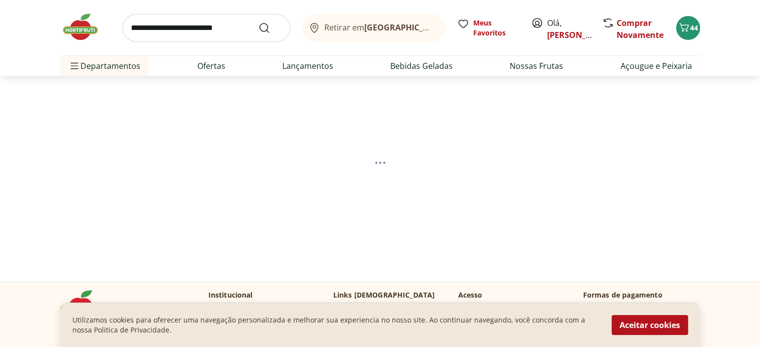
select select "**********"
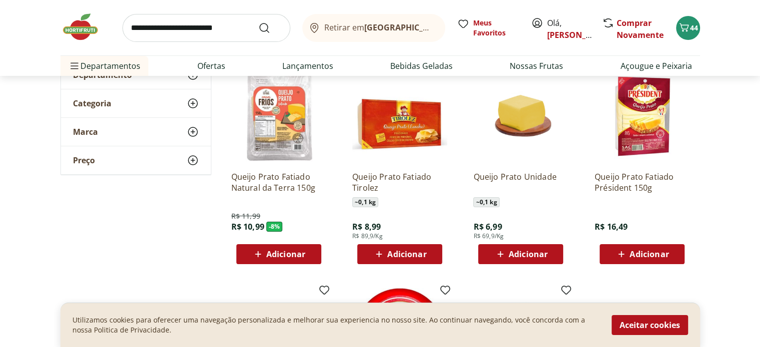
scroll to position [123, 0]
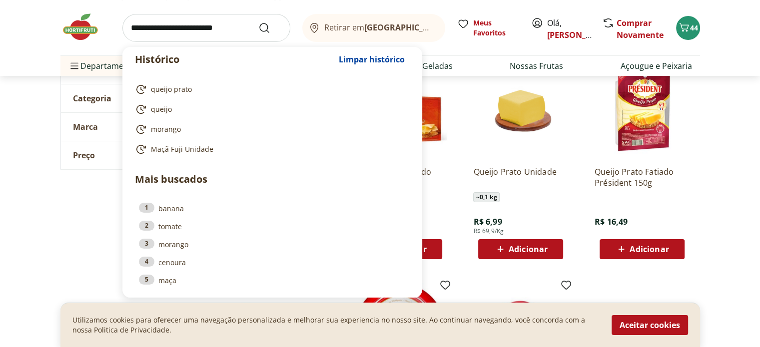
click at [234, 34] on input "search" at bounding box center [206, 28] width 168 height 28
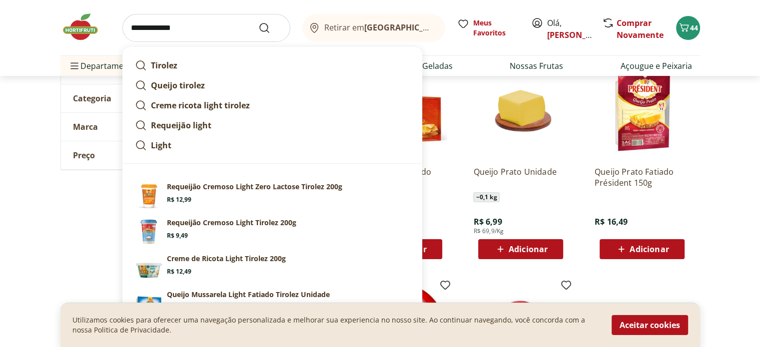
type input "**********"
click at [258, 22] on button "Submit Search" at bounding box center [270, 28] width 24 height 12
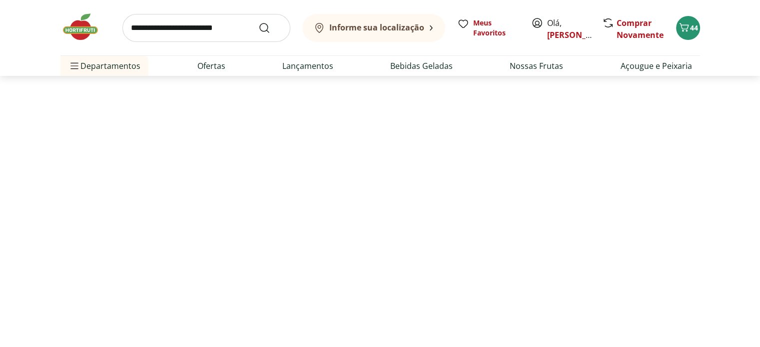
select select "**********"
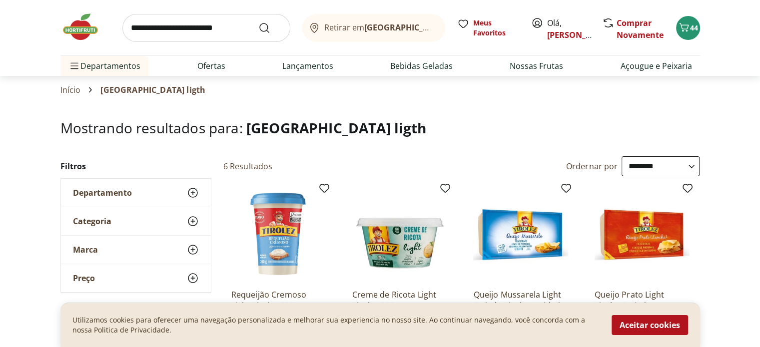
click at [86, 37] on img at bounding box center [85, 27] width 50 height 30
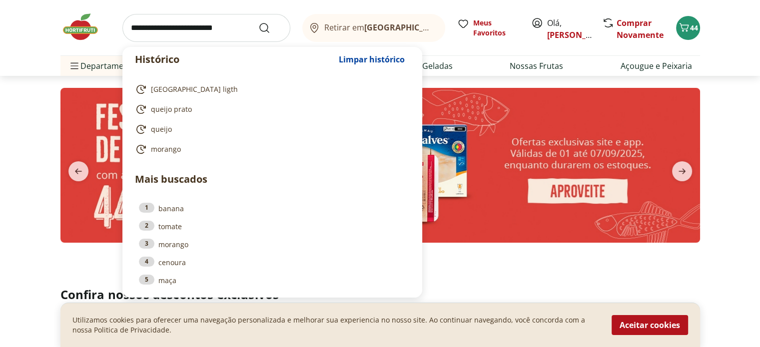
click at [173, 35] on input "search" at bounding box center [206, 28] width 168 height 28
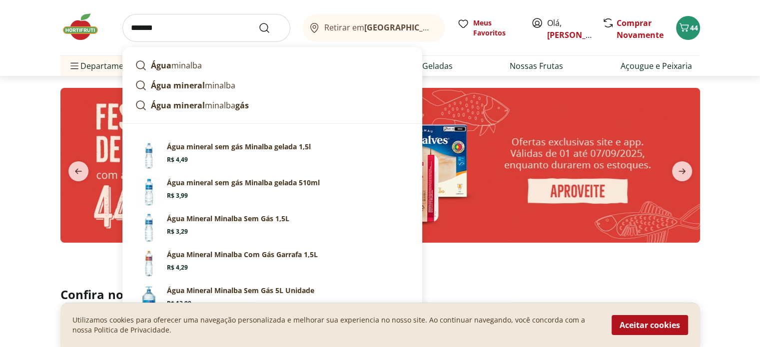
type input "*******"
click at [258, 22] on button "Submit Search" at bounding box center [270, 28] width 24 height 12
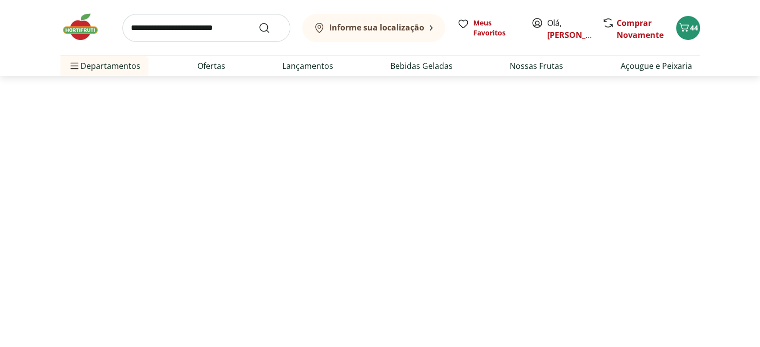
select select "**********"
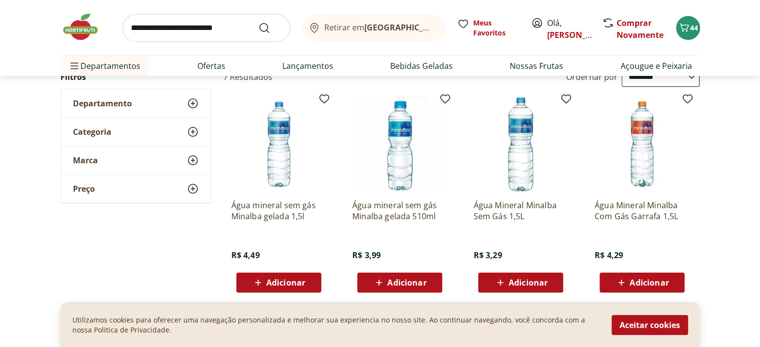
scroll to position [40, 0]
